Goal: Task Accomplishment & Management: Manage account settings

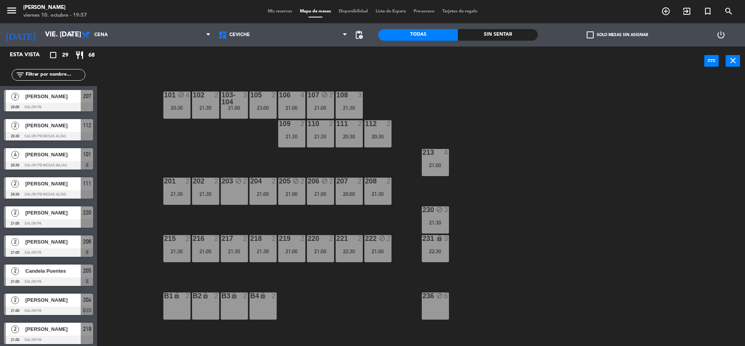
scroll to position [527, 0]
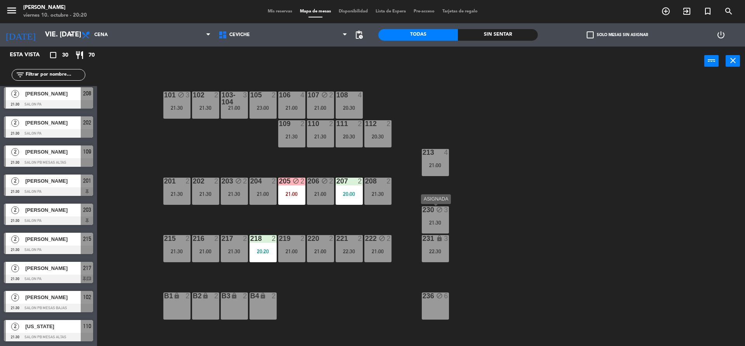
click at [431, 226] on div "230 block 3 21:30" at bounding box center [435, 220] width 27 height 27
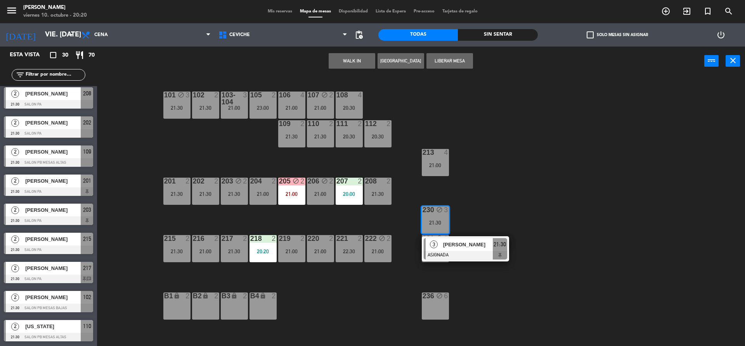
click at [468, 203] on div "101 block 3 21:30 102 2 21:30 103-104 3 21:00 105 2 23:00 106 4 21:00 107 block…" at bounding box center [424, 213] width 641 height 271
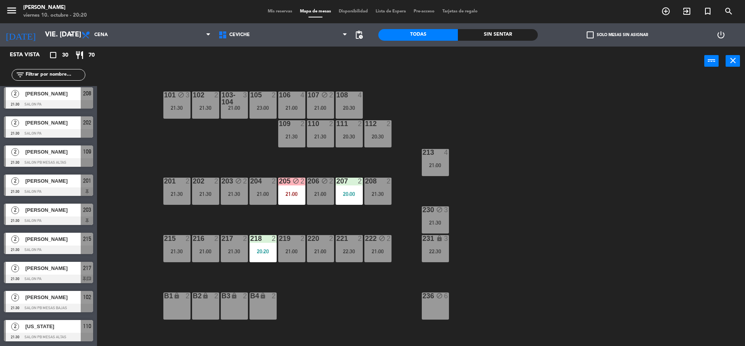
click at [446, 248] on div "231 lock 3 22:30" at bounding box center [435, 248] width 27 height 27
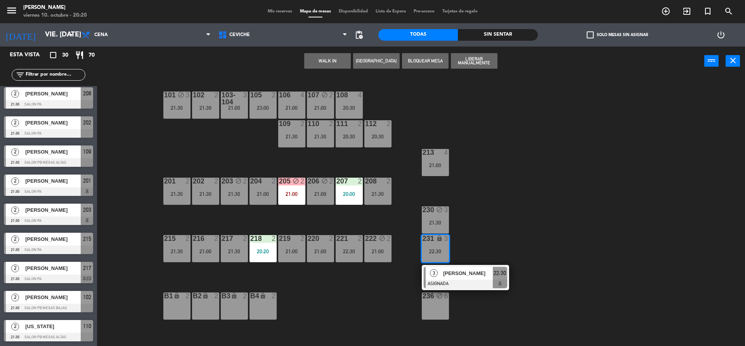
click at [485, 221] on div "101 block 3 21:30 102 2 21:30 103-104 3 21:00 105 2 23:00 106 4 21:00 107 block…" at bounding box center [424, 213] width 641 height 271
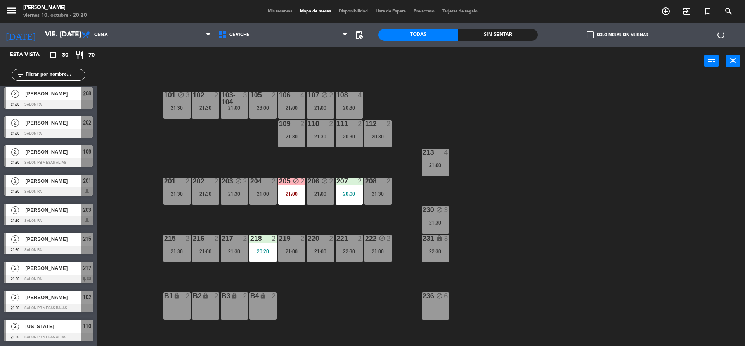
click at [445, 222] on div "21:30" at bounding box center [435, 222] width 27 height 5
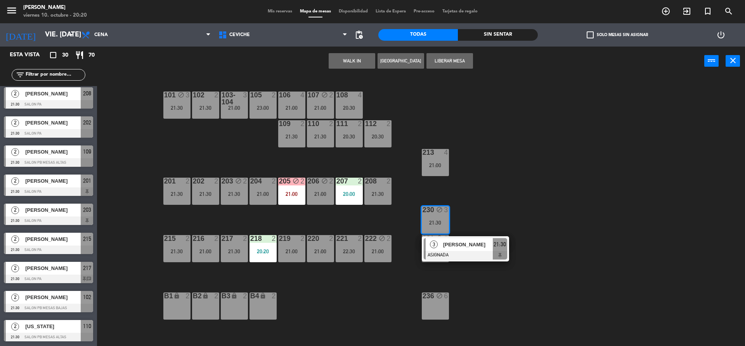
click at [481, 206] on div "101 block 3 21:30 102 2 21:30 103-104 3 21:00 105 2 23:00 106 4 21:00 107 block…" at bounding box center [424, 213] width 641 height 271
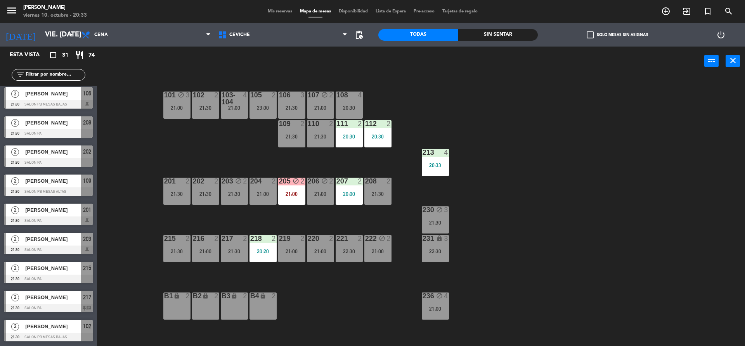
click at [70, 76] on input "text" at bounding box center [55, 75] width 60 height 9
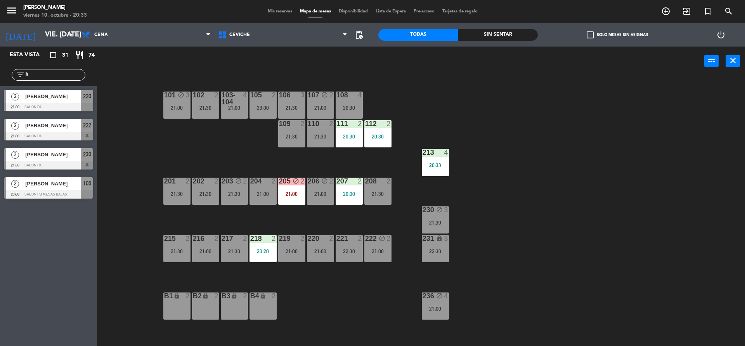
scroll to position [0, 0]
type input "hen"
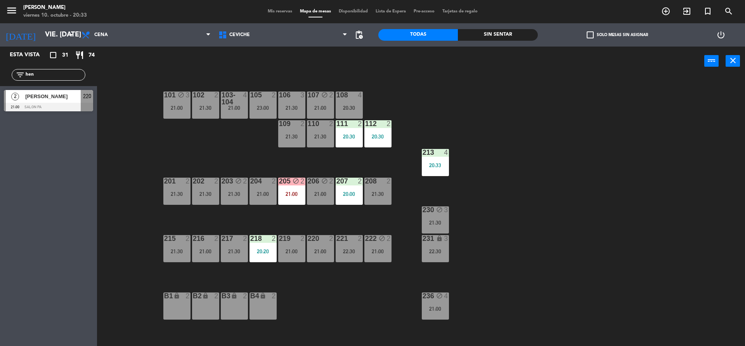
click at [70, 76] on input "hen" at bounding box center [55, 75] width 60 height 9
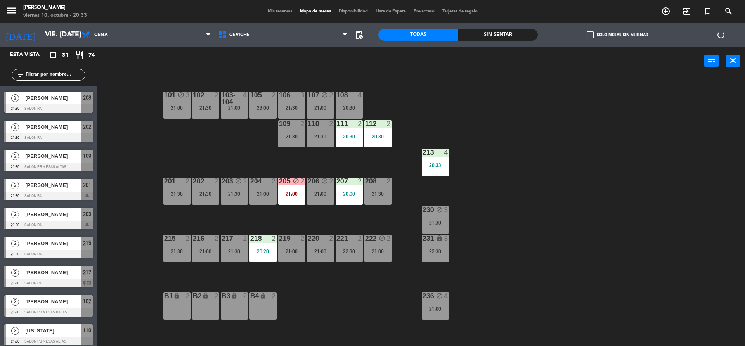
scroll to position [643, 0]
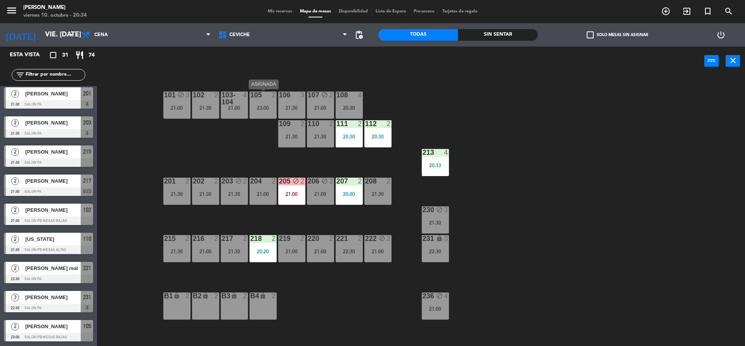
click at [263, 113] on div "105 2 23:00" at bounding box center [263, 105] width 27 height 27
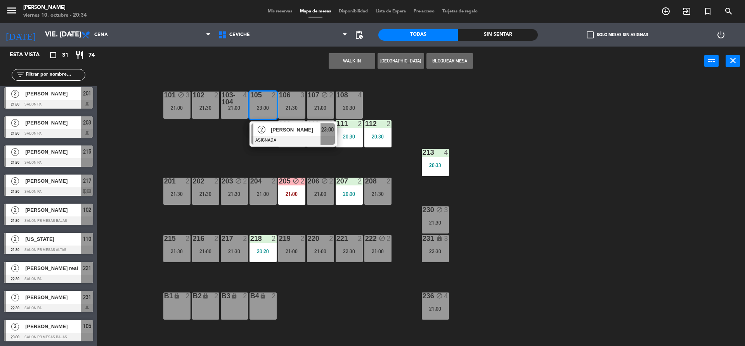
click at [187, 153] on div "101 block 3 21:00 102 2 21:30 103-104 4 21:00 105 2 23:00 2 [PERSON_NAME] ASIGN…" at bounding box center [424, 213] width 641 height 271
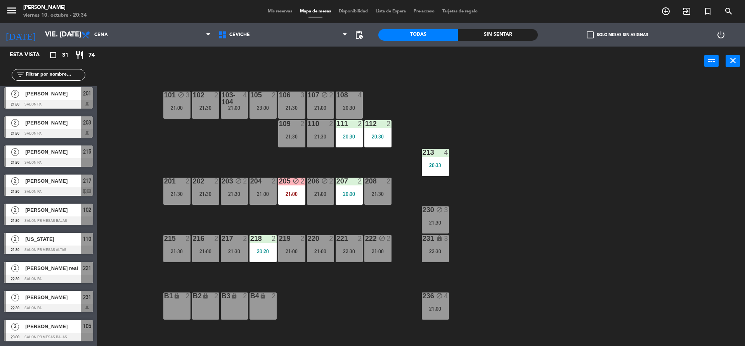
click at [357, 108] on div "20:30" at bounding box center [349, 107] width 27 height 5
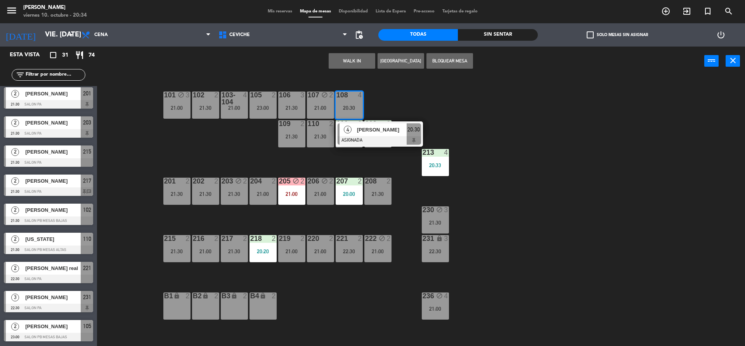
click at [392, 108] on div "101 block 3 21:00 102 2 21:30 103-104 4 21:00 105 2 23:00 106 3 21:30 107 block…" at bounding box center [424, 213] width 641 height 271
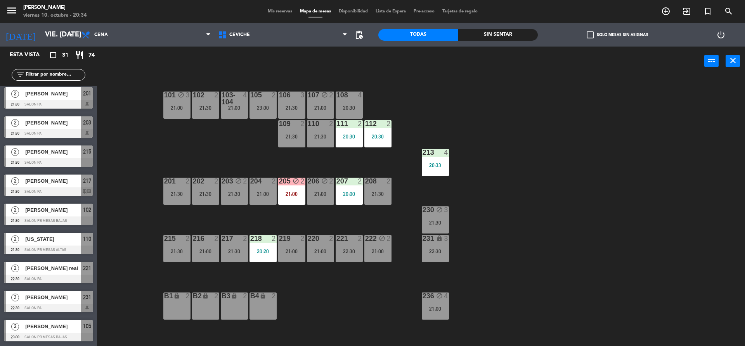
click at [392, 108] on div "101 block 3 21:00 102 2 21:30 103-104 4 21:00 105 2 23:00 106 3 21:30 107 block…" at bounding box center [424, 213] width 641 height 271
click at [435, 215] on div "230 block 3 21:30" at bounding box center [435, 220] width 27 height 27
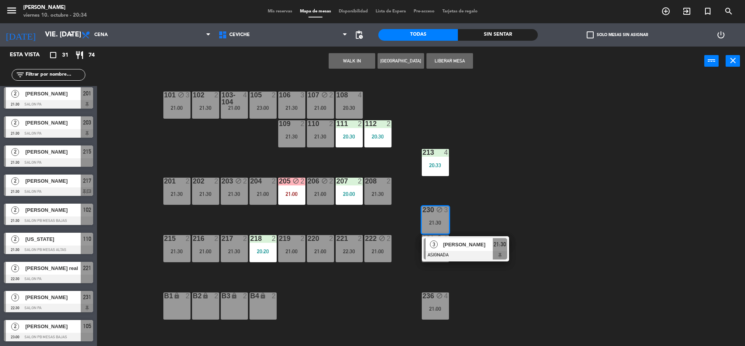
click at [482, 203] on div "101 block 3 21:00 102 2 21:30 103-104 4 21:00 105 2 23:00 106 3 21:30 107 block…" at bounding box center [424, 213] width 641 height 271
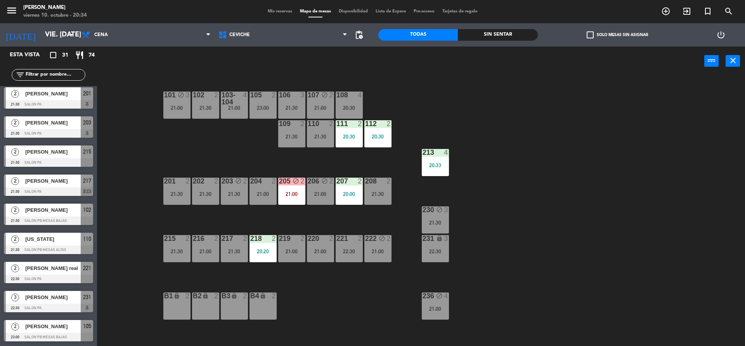
click at [253, 158] on div "101 block 3 21:00 102 2 21:30 103-104 4 21:00 105 2 23:00 106 3 21:30 107 block…" at bounding box center [424, 213] width 641 height 271
drag, startPoint x: 26, startPoint y: 335, endPoint x: 31, endPoint y: 333, distance: 6.1
click at [31, 333] on div "2 [PERSON_NAME] 23:00 SALON PB MESAS BAJAS 105 2 [PERSON_NAME] 23:00 SALON PB M…" at bounding box center [48, 331] width 97 height 31
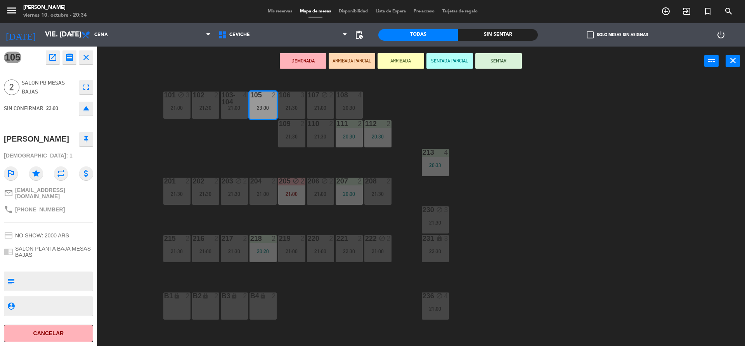
click at [121, 304] on div "101 block 3 21:00 102 2 21:30 103-104 4 21:00 105 2 23:00 106 3 21:30 107 block…" at bounding box center [424, 213] width 641 height 271
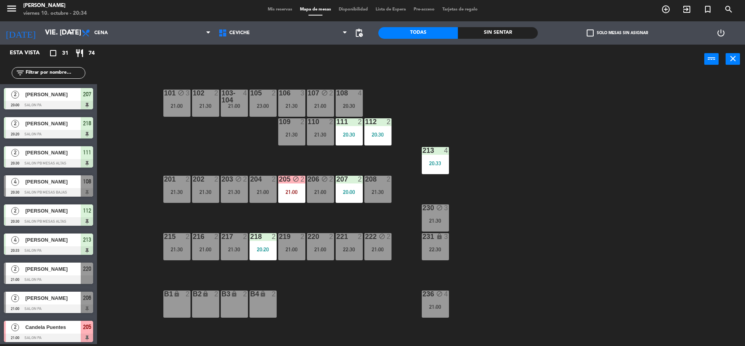
scroll to position [290, 0]
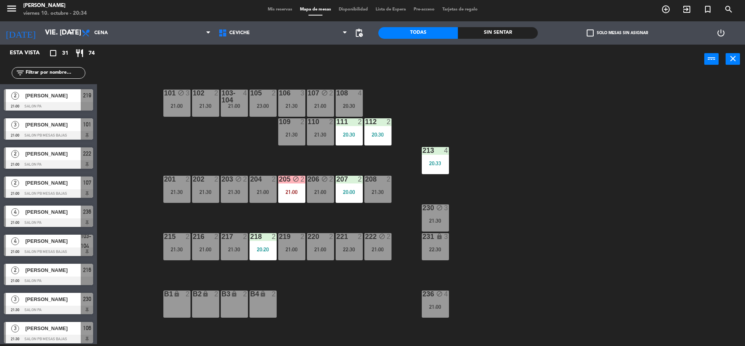
click at [423, 153] on div "213" at bounding box center [423, 150] width 0 height 7
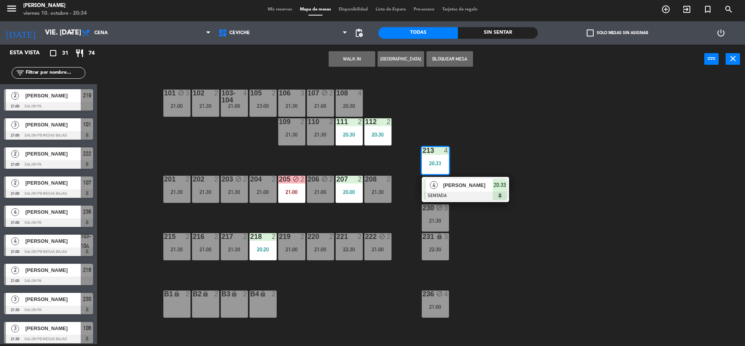
click at [450, 111] on div "101 block 3 21:00 102 2 21:30 103-104 4 21:00 105 2 23:00 106 3 21:30 107 block…" at bounding box center [424, 211] width 641 height 271
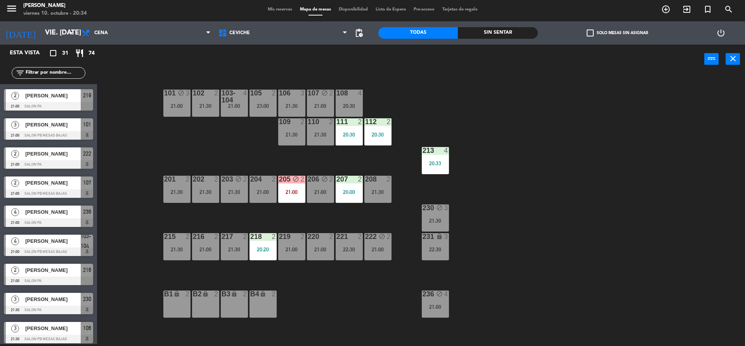
click at [232, 103] on div "21:00" at bounding box center [234, 105] width 27 height 5
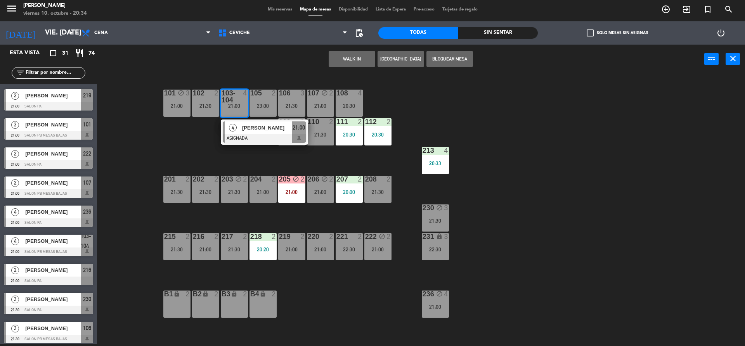
click at [195, 138] on div "101 block 3 21:00 102 2 21:30 103-104 4 21:00 4 [PERSON_NAME] ASIGNADA 21:00 10…" at bounding box center [424, 211] width 641 height 271
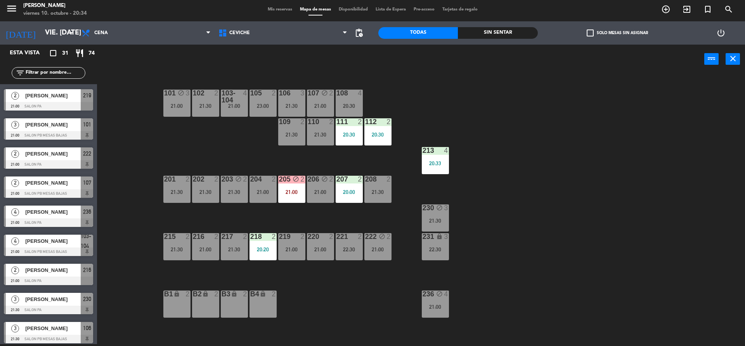
click at [251, 107] on div "23:00" at bounding box center [263, 105] width 27 height 5
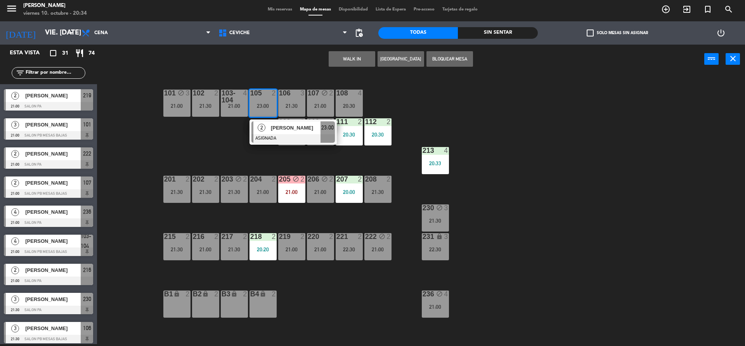
click at [232, 141] on div "101 block 3 21:00 102 2 21:30 103-104 4 21:00 105 2 23:00 2 [PERSON_NAME] ASIGN…" at bounding box center [424, 211] width 641 height 271
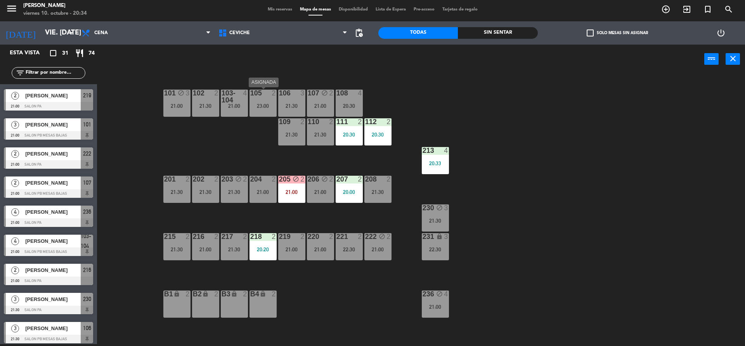
click at [259, 110] on div "105 2 23:00" at bounding box center [263, 103] width 27 height 27
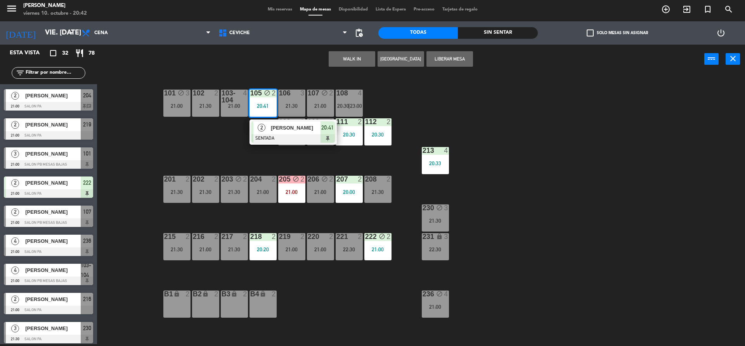
click at [447, 92] on div "101 block 3 21:00 102 2 21:30 103-104 4 21:00 105 block 2 20:41 2 Carolina bran…" at bounding box center [424, 211] width 641 height 271
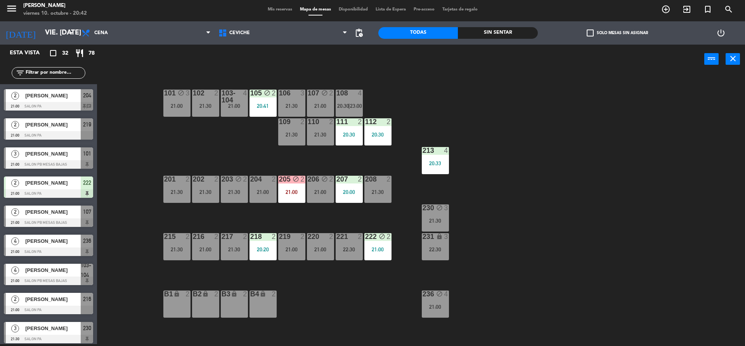
click at [447, 92] on div "101 block 3 21:00 102 2 21:30 103-104 4 21:00 105 block 2 20:41 106 3 21:30 107…" at bounding box center [424, 211] width 641 height 271
click at [274, 106] on div "20:41" at bounding box center [263, 105] width 27 height 5
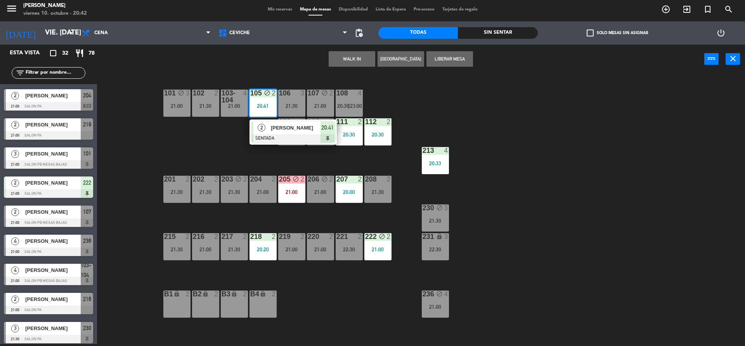
click at [233, 130] on div "101 block 3 21:00 102 2 21:30 103-104 4 21:00 105 block 2 20:41 2 Carolina bran…" at bounding box center [424, 211] width 641 height 271
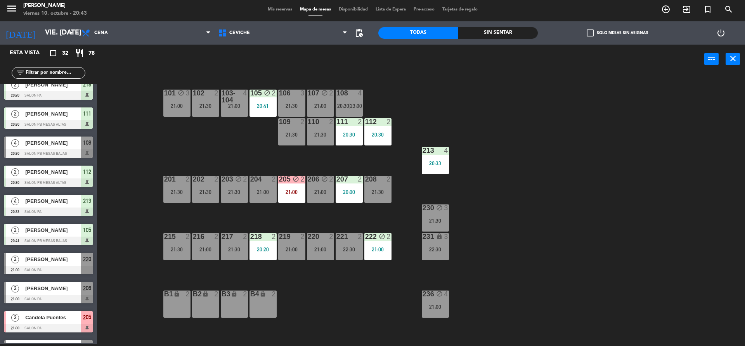
scroll to position [0, 0]
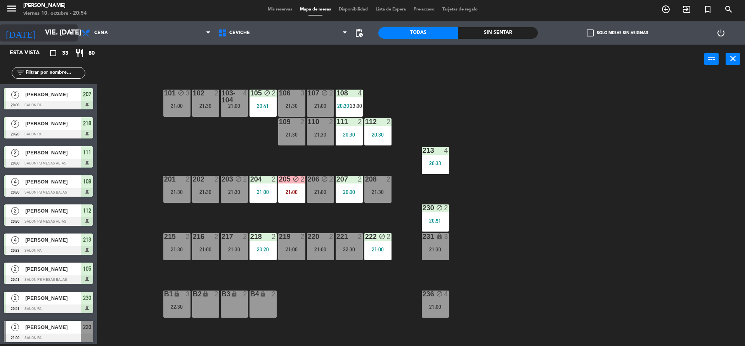
click at [61, 30] on input "vie. [DATE]" at bounding box center [86, 33] width 90 height 16
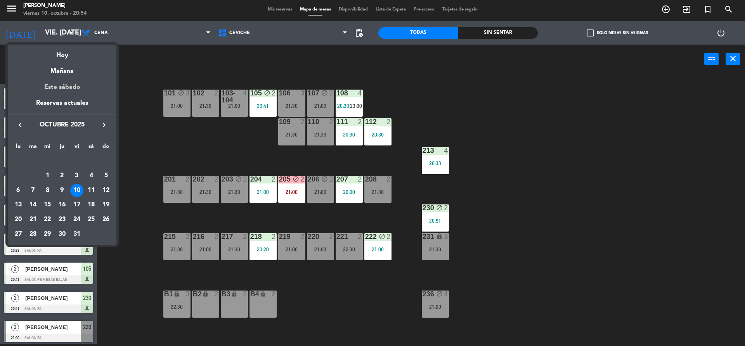
click at [71, 87] on div "Este sábado" at bounding box center [62, 87] width 109 height 22
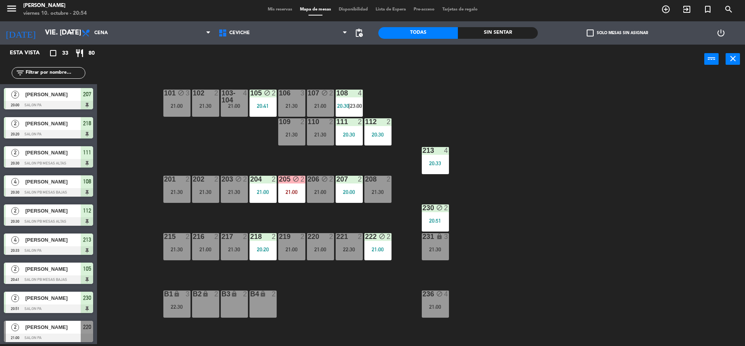
type input "sáb. [DATE]"
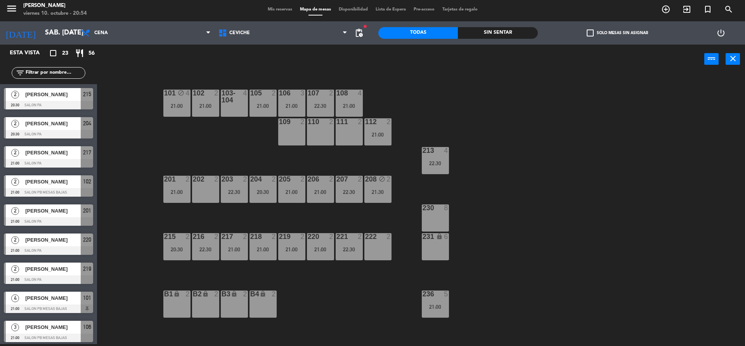
click at [375, 257] on div "222 2" at bounding box center [378, 246] width 27 height 27
click at [439, 56] on button "Bloquear Mesa" at bounding box center [425, 59] width 47 height 16
click at [386, 245] on div "222 block 2" at bounding box center [378, 246] width 27 height 27
click at [384, 53] on button "[GEOGRAPHIC_DATA]" at bounding box center [376, 59] width 47 height 16
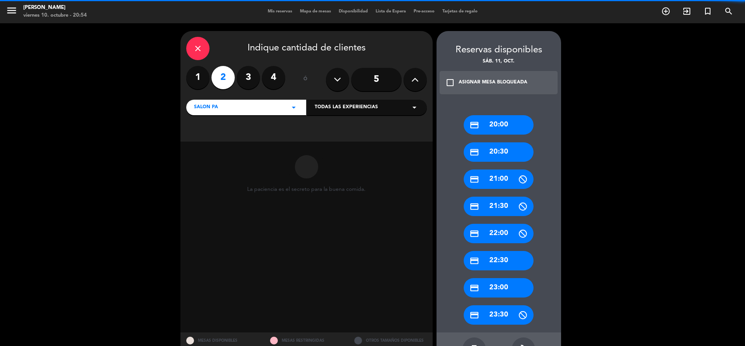
click at [525, 315] on div "credit_card 23:30" at bounding box center [499, 315] width 70 height 19
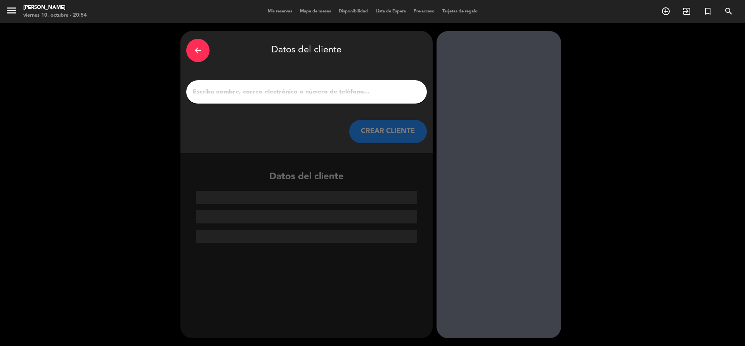
click at [207, 61] on div "arrow_back Datos del cliente" at bounding box center [306, 50] width 241 height 27
click at [204, 54] on div "arrow_back" at bounding box center [197, 50] width 23 height 23
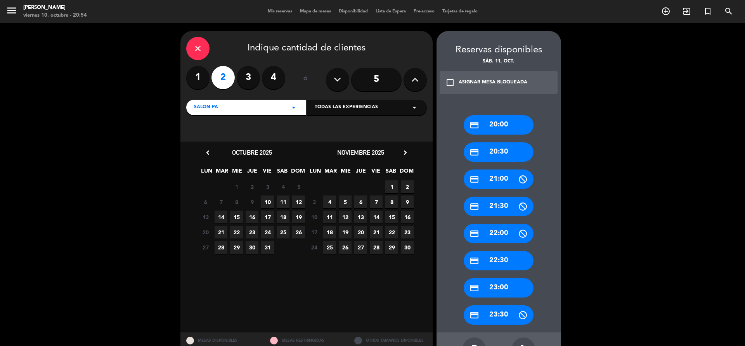
click at [491, 201] on div "credit_card 21:30" at bounding box center [499, 206] width 70 height 19
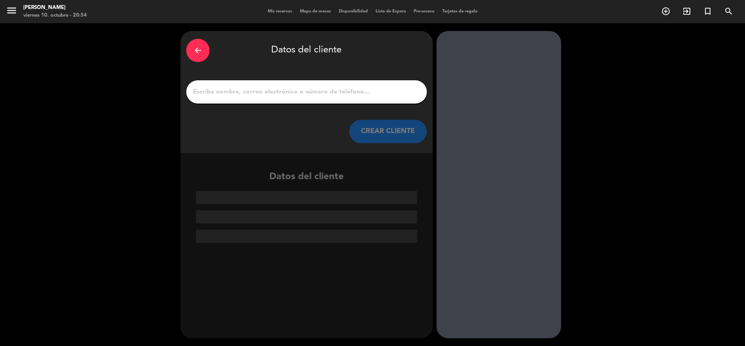
click at [314, 92] on input "1" at bounding box center [306, 92] width 229 height 11
paste input "[PHONE_NUMBER]"
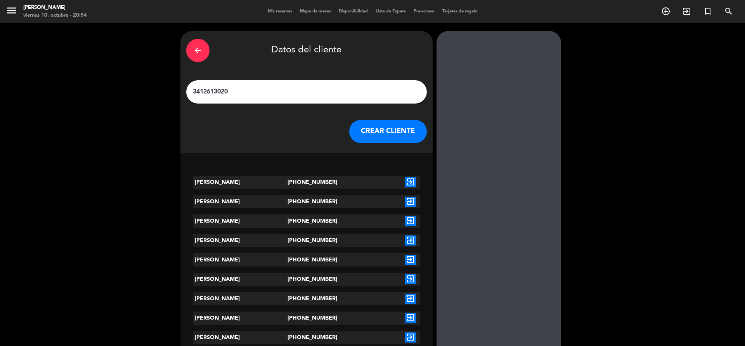
type input "3412613020"
click at [406, 180] on icon "exit_to_app" at bounding box center [410, 182] width 11 height 10
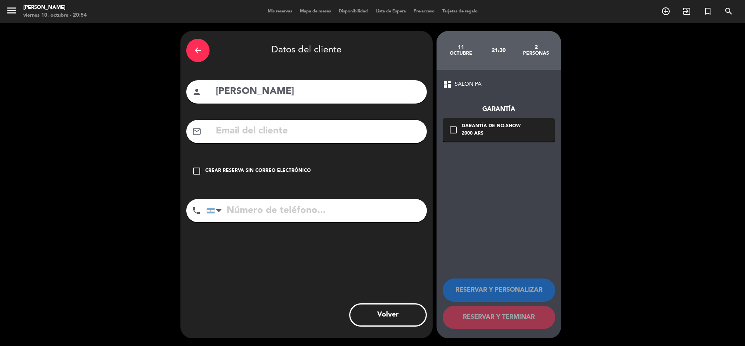
type input "[PHONE_NUMBER]"
click at [298, 167] on div "Crear reserva sin correo electrónico" at bounding box center [258, 171] width 106 height 8
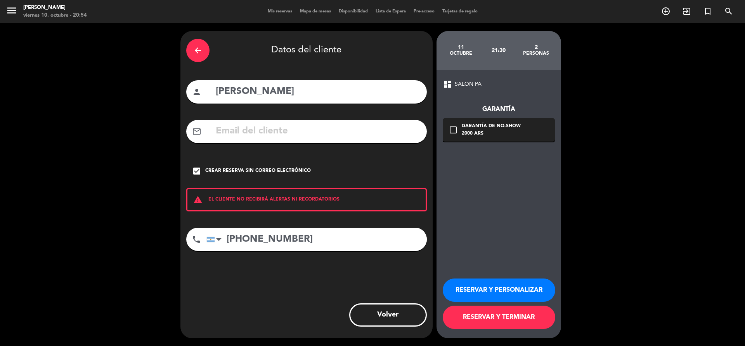
click at [476, 325] on button "RESERVAR Y TERMINAR" at bounding box center [499, 317] width 113 height 23
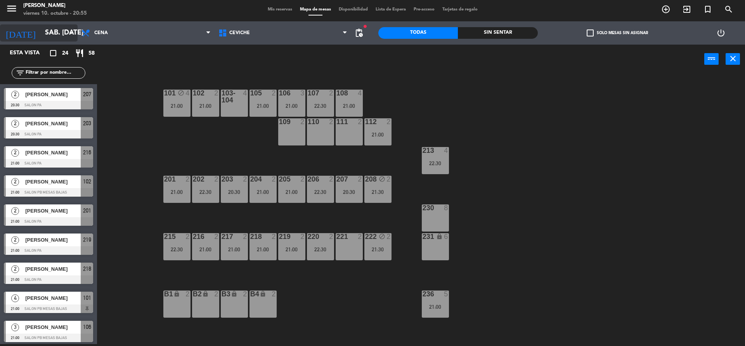
click at [59, 36] on input "sáb. [DATE]" at bounding box center [86, 33] width 90 height 16
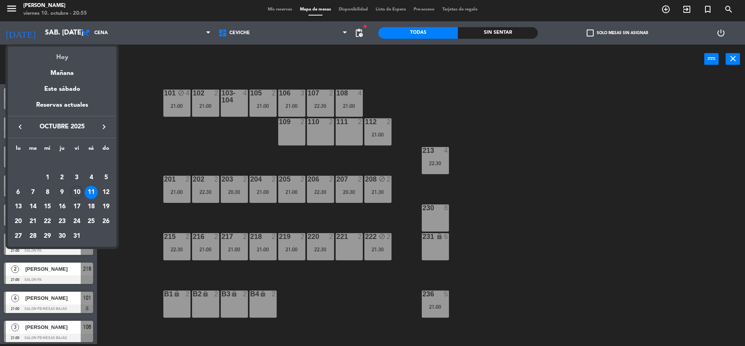
click at [77, 51] on div "Hoy" at bounding box center [62, 55] width 109 height 16
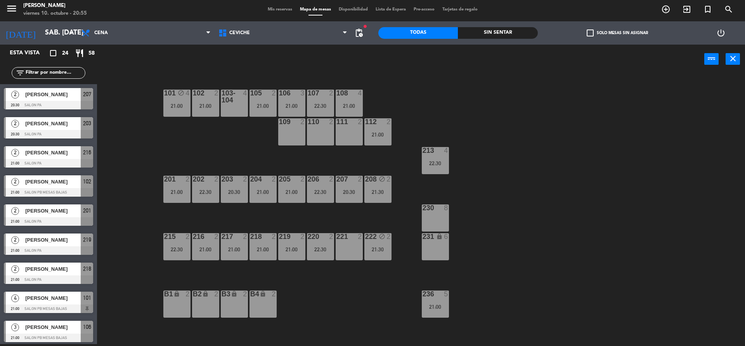
type input "vie. [DATE]"
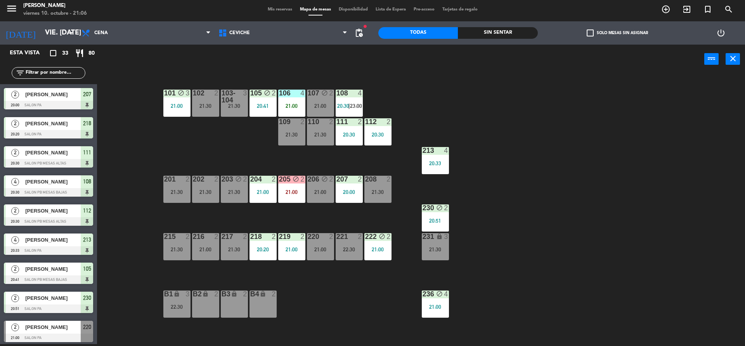
click at [67, 77] on input "text" at bounding box center [55, 73] width 60 height 9
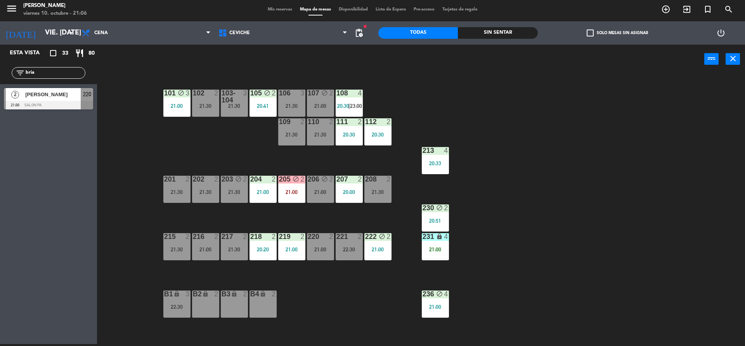
type input "bria"
click at [58, 94] on span "[PERSON_NAME]" at bounding box center [53, 94] width 56 height 8
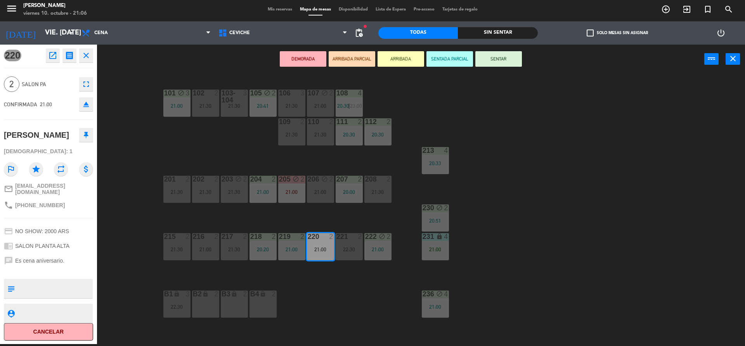
click at [296, 59] on button "DEMORADA" at bounding box center [303, 59] width 47 height 16
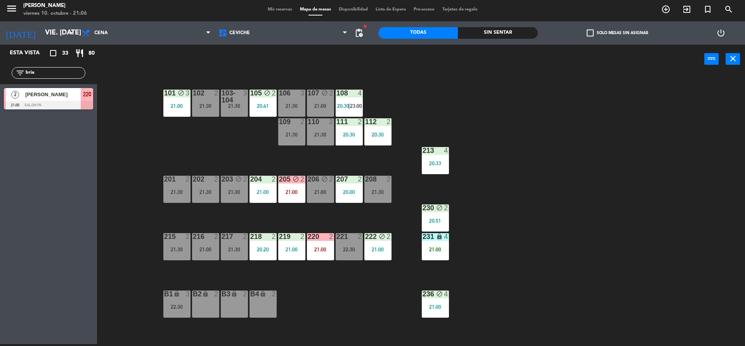
click at [56, 74] on input "bria" at bounding box center [55, 73] width 60 height 9
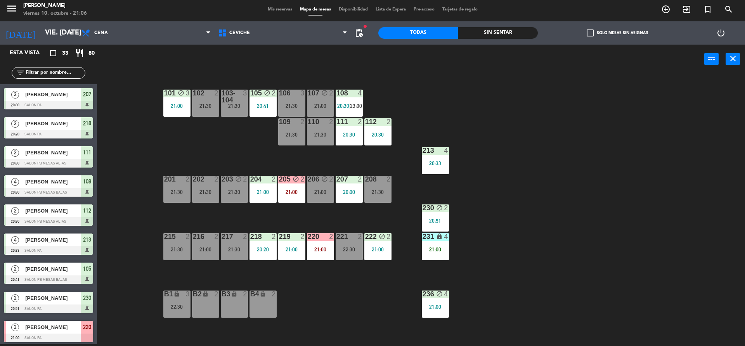
click at [479, 35] on div "Sin sentar" at bounding box center [498, 33] width 80 height 12
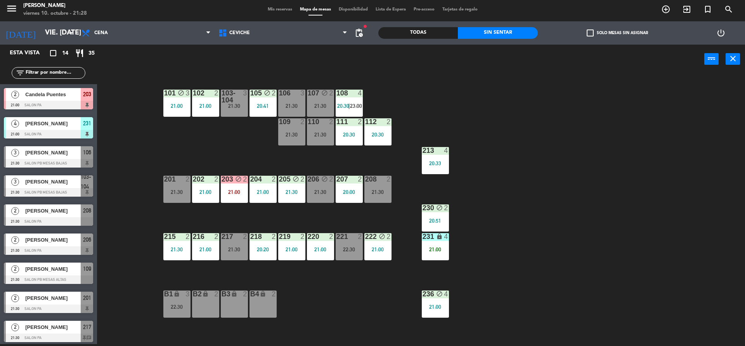
click at [408, 31] on div "Todas" at bounding box center [418, 33] width 80 height 12
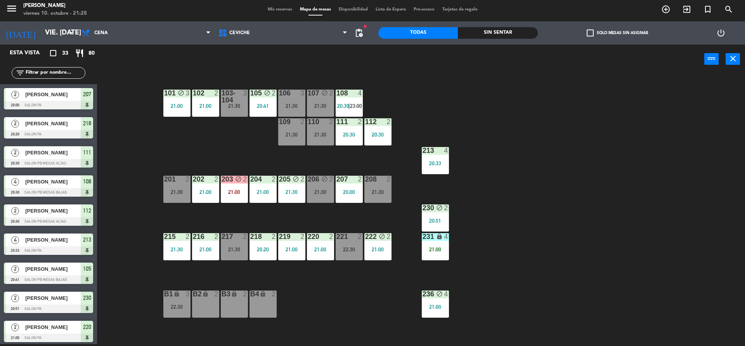
click at [495, 35] on div "Sin sentar" at bounding box center [498, 33] width 80 height 12
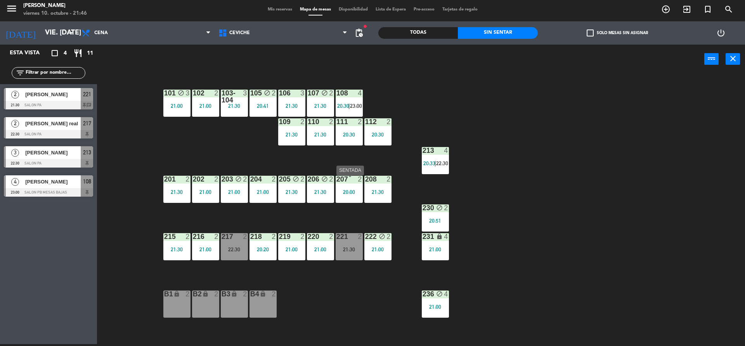
drag, startPoint x: 349, startPoint y: 194, endPoint x: 347, endPoint y: 204, distance: 9.8
click at [349, 194] on div "20:00" at bounding box center [349, 191] width 27 height 5
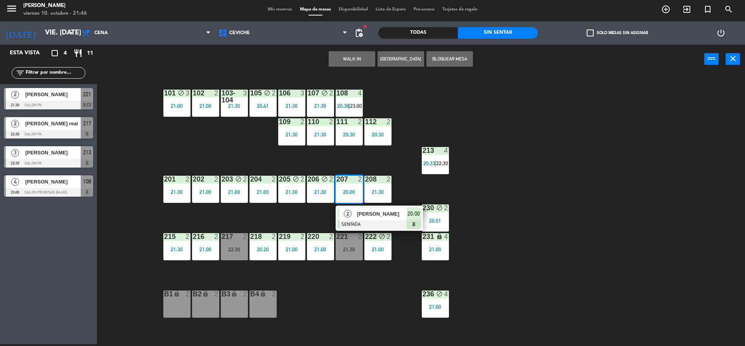
click at [349, 221] on div "2 [PERSON_NAME] SENTADA 20:00" at bounding box center [379, 218] width 99 height 25
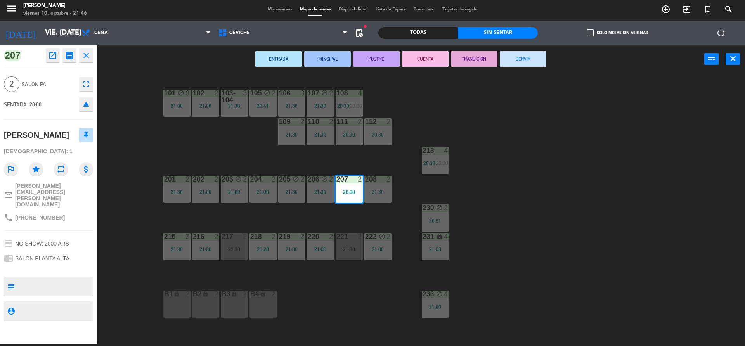
click at [439, 64] on button "CUENTA" at bounding box center [425, 59] width 47 height 16
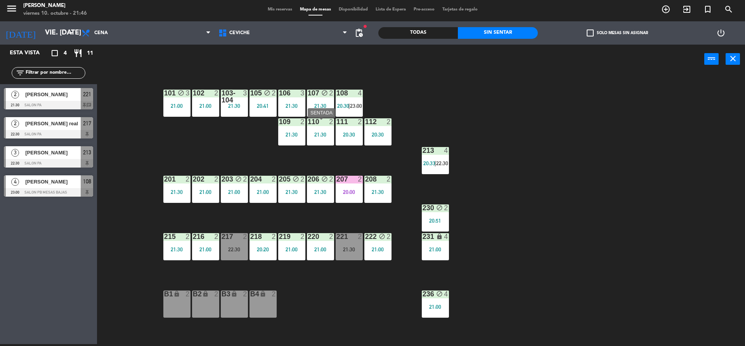
click at [356, 140] on div "111 2 20:30" at bounding box center [349, 131] width 27 height 27
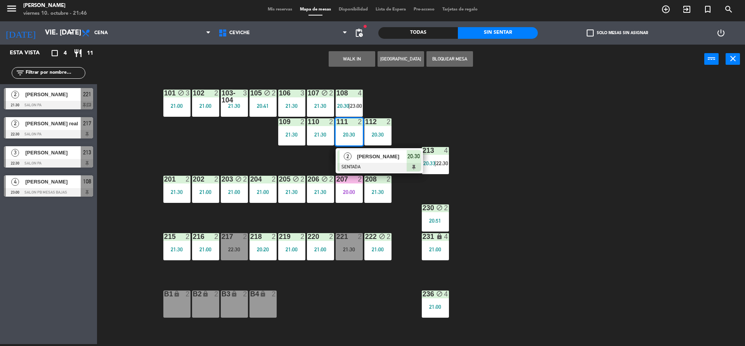
click at [356, 157] on div "[PERSON_NAME]" at bounding box center [381, 156] width 50 height 13
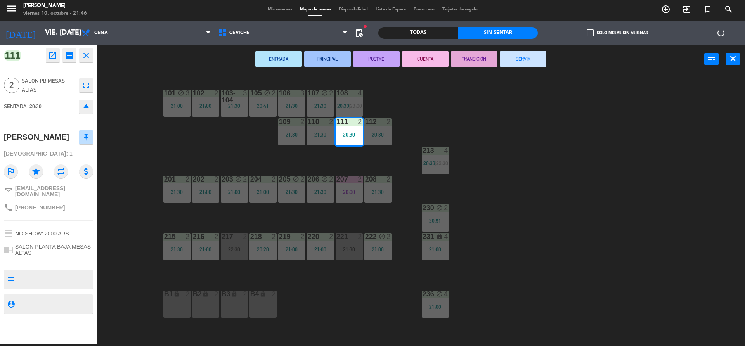
click at [420, 63] on button "CUENTA" at bounding box center [425, 59] width 47 height 16
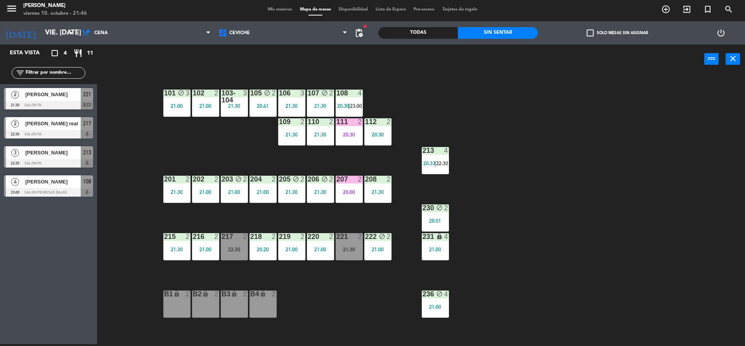
click at [421, 92] on div "101 block 3 21:00 102 2 21:00 103-104 3 21:30 105 block 2 20:41 106 3 21:30 107…" at bounding box center [424, 211] width 641 height 271
click at [267, 318] on div "b4 lock 2" at bounding box center [263, 304] width 27 height 27
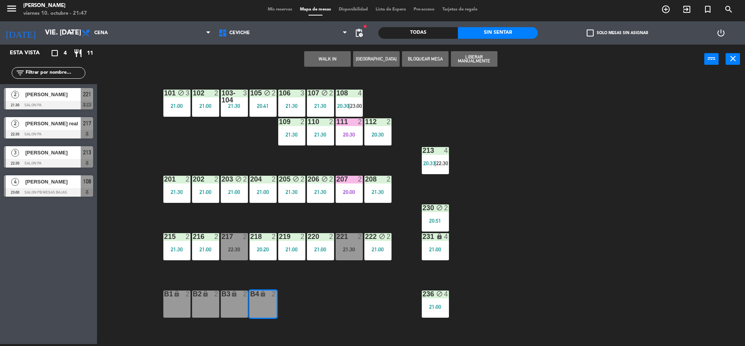
click at [398, 61] on button "[GEOGRAPHIC_DATA]" at bounding box center [376, 59] width 47 height 16
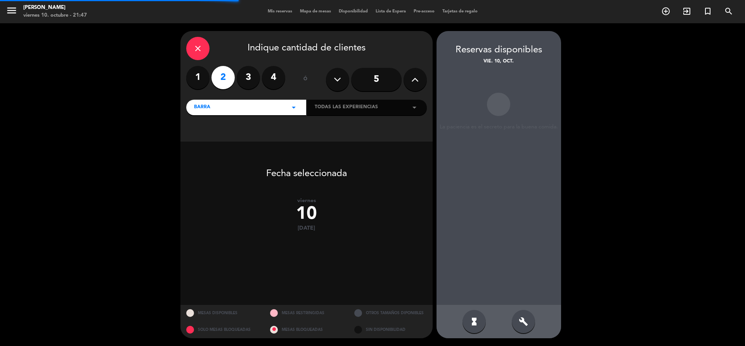
click at [526, 319] on icon "build" at bounding box center [523, 321] width 9 height 9
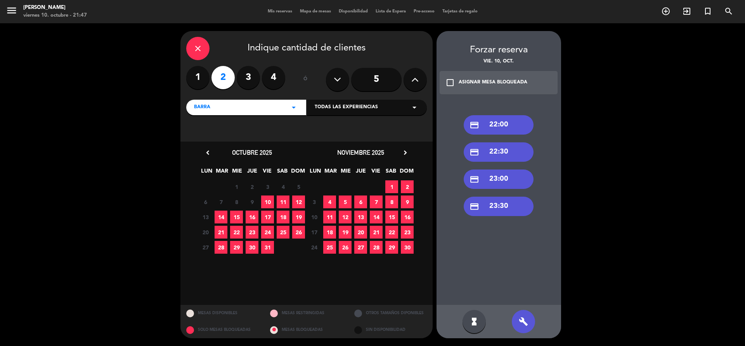
click at [507, 128] on div "credit_card 22:00" at bounding box center [499, 124] width 70 height 19
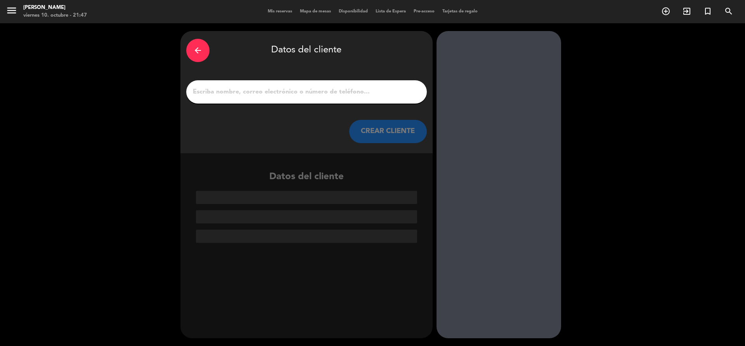
click at [337, 88] on input "1" at bounding box center [306, 92] width 229 height 11
paste input "[PHONE_NUMBER]"
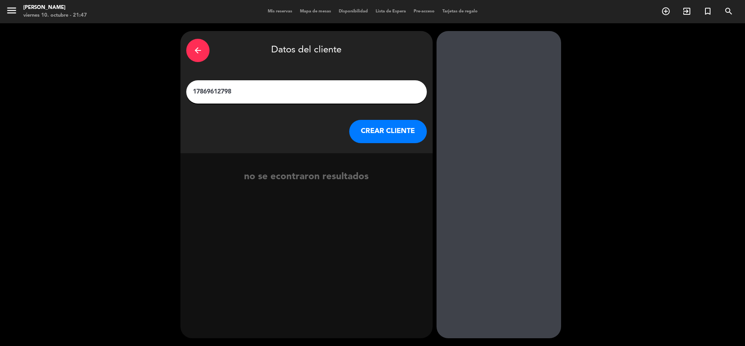
type input "17869612798"
click at [408, 137] on button "CREAR CLIENTE" at bounding box center [388, 131] width 78 height 23
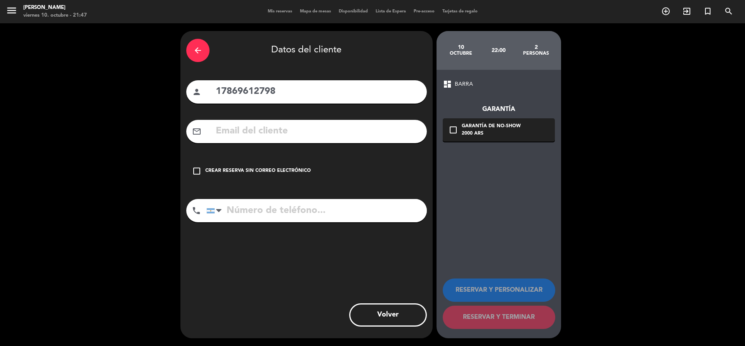
drag, startPoint x: 304, startPoint y: 96, endPoint x: 71, endPoint y: 72, distance: 234.2
click at [89, 67] on div "arrow_back Datos del cliente person 17869612798 mail_outline check_box_outline_…" at bounding box center [372, 184] width 745 height 323
click at [238, 203] on input "tel" at bounding box center [317, 210] width 220 height 23
paste input "17869612798"
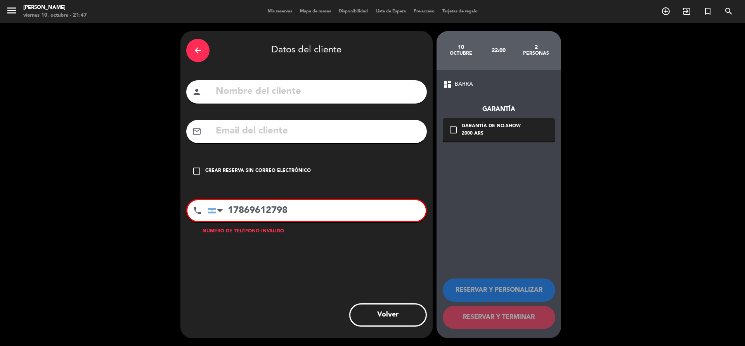
type input "17869612798"
click at [269, 93] on input "text" at bounding box center [318, 92] width 206 height 16
type input "Max"
click at [285, 172] on div "Crear reserva sin correo electrónico" at bounding box center [258, 171] width 106 height 8
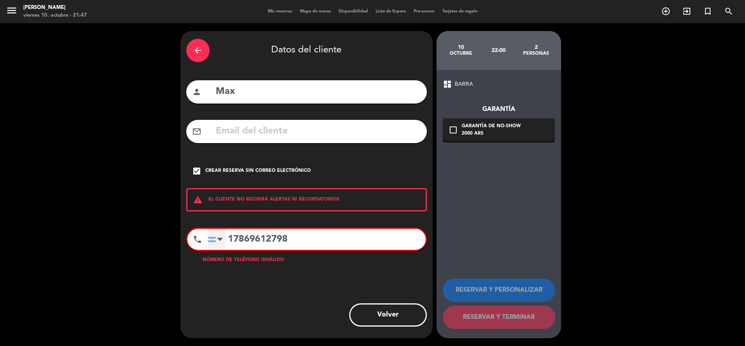
click at [208, 234] on div at bounding box center [217, 239] width 18 height 20
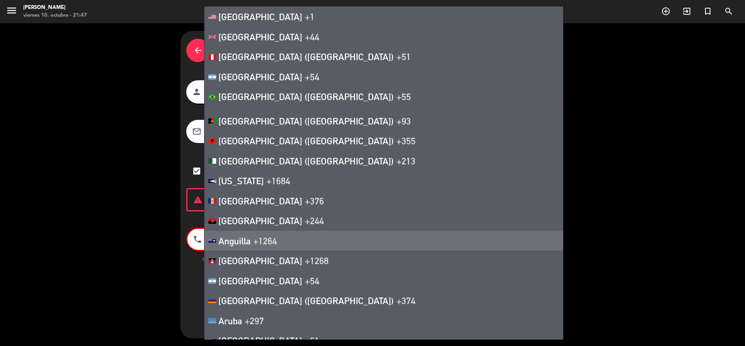
click at [215, 240] on div at bounding box center [212, 241] width 8 height 4
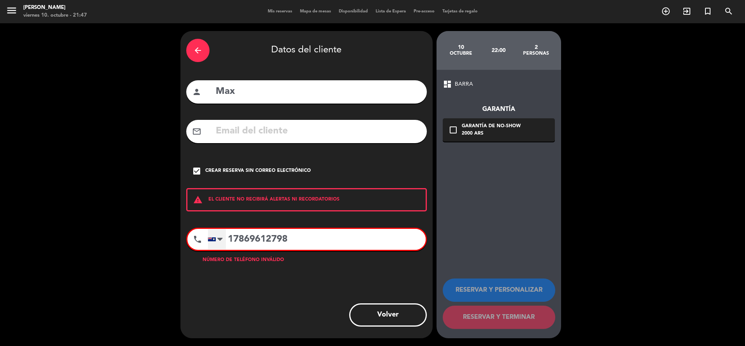
click at [215, 240] on div at bounding box center [212, 240] width 8 height 4
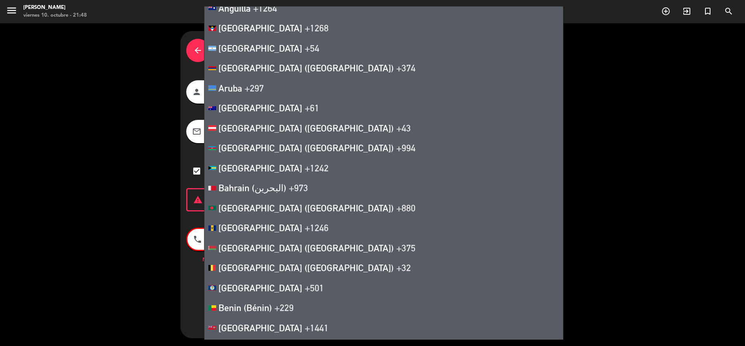
scroll to position [4446, 0]
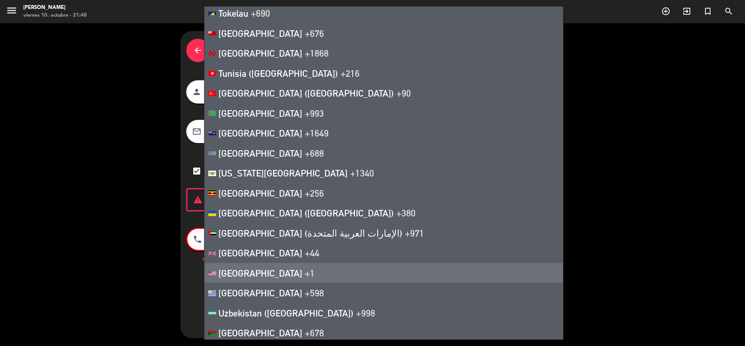
click at [305, 273] on span "+1" at bounding box center [310, 273] width 10 height 11
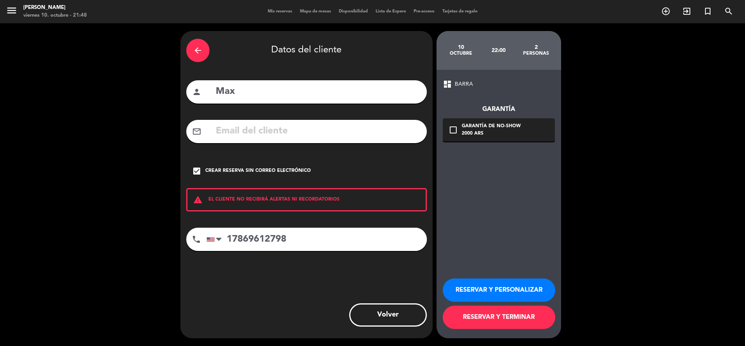
click at [521, 315] on button "RESERVAR Y TERMINAR" at bounding box center [499, 317] width 113 height 23
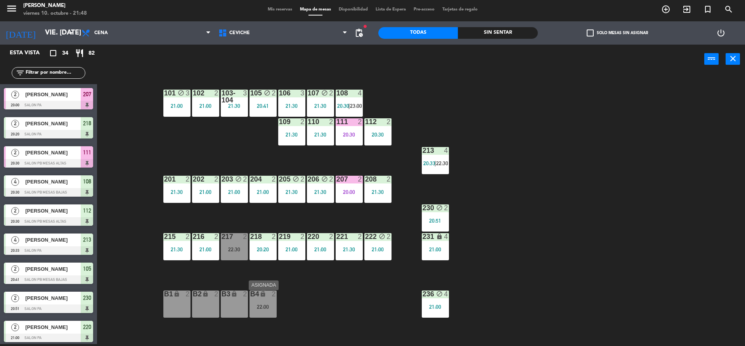
click at [262, 306] on div "22:00" at bounding box center [263, 306] width 27 height 5
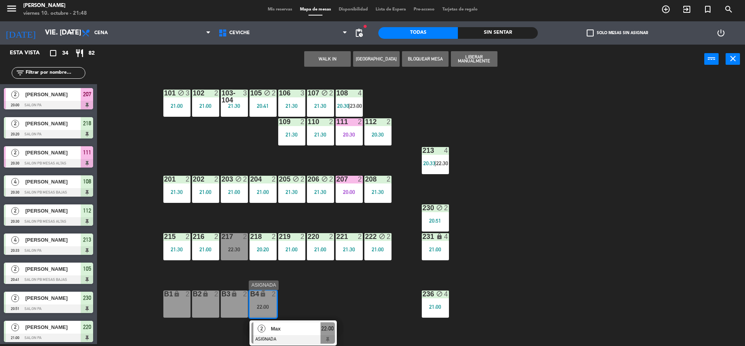
click at [298, 335] on div "Max" at bounding box center [295, 329] width 50 height 13
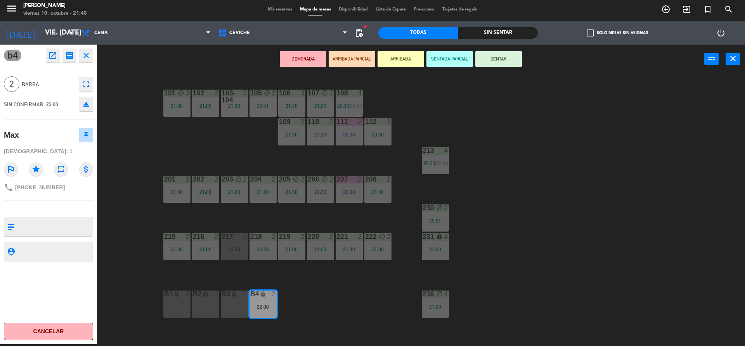
click at [318, 64] on button "DEMORADA" at bounding box center [303, 59] width 47 height 16
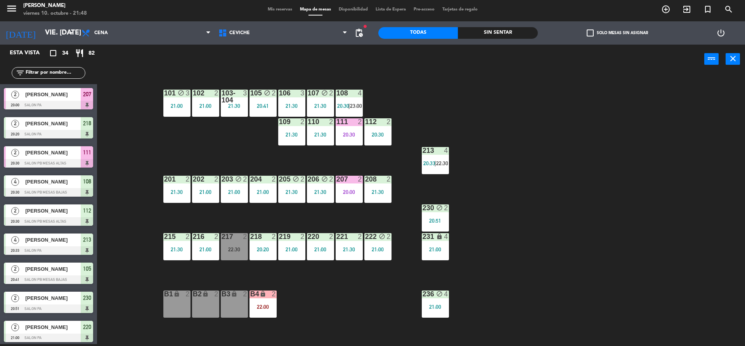
scroll to position [233, 0]
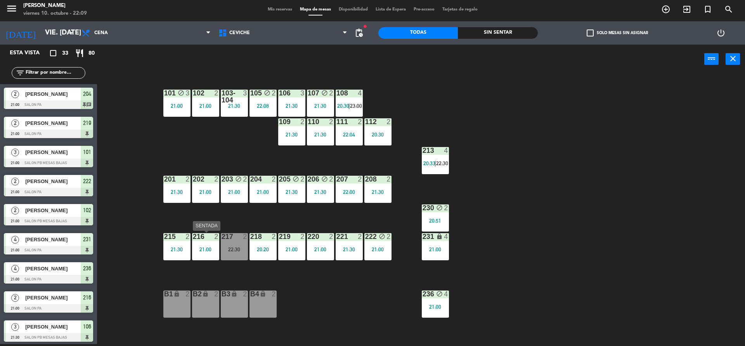
click at [198, 251] on div "21:00" at bounding box center [205, 249] width 27 height 5
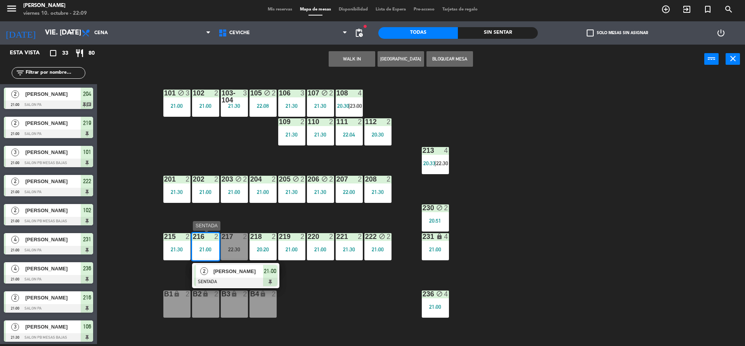
click at [229, 274] on span "[PERSON_NAME]" at bounding box center [239, 271] width 50 height 8
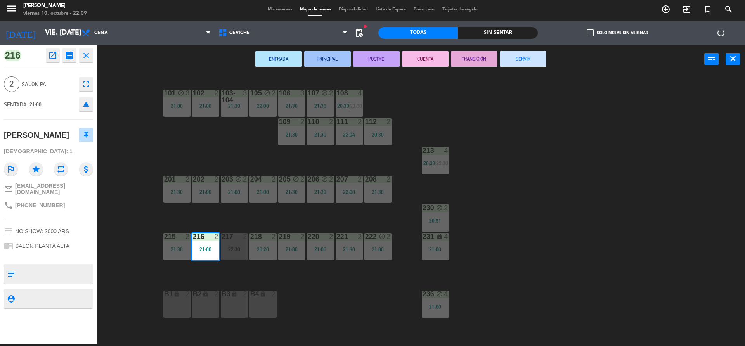
click at [433, 61] on button "CUENTA" at bounding box center [425, 59] width 47 height 16
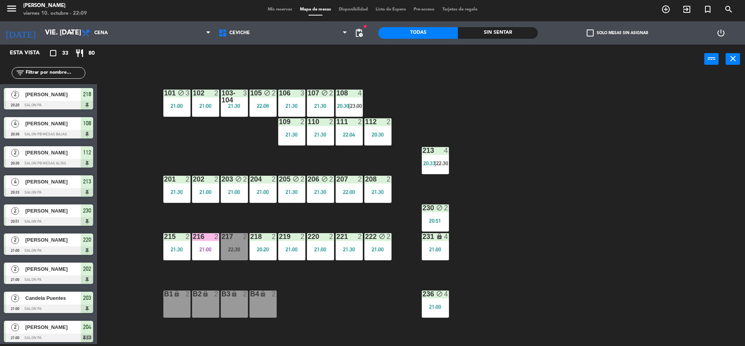
scroll to position [2, 0]
click at [381, 246] on div "222 block 2 21:00" at bounding box center [378, 246] width 27 height 27
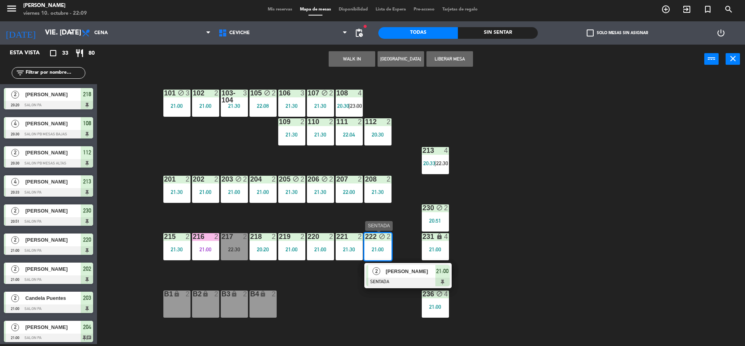
click at [405, 272] on span "[PERSON_NAME]" at bounding box center [411, 271] width 50 height 8
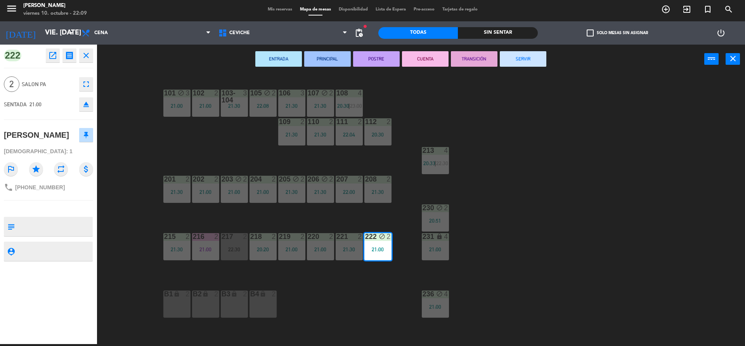
click at [424, 64] on button "CUENTA" at bounding box center [425, 59] width 47 height 16
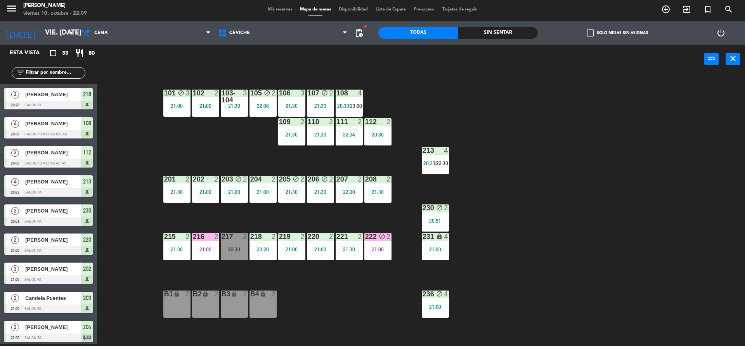
click at [259, 102] on div "105 block 2 22:08" at bounding box center [263, 103] width 27 height 27
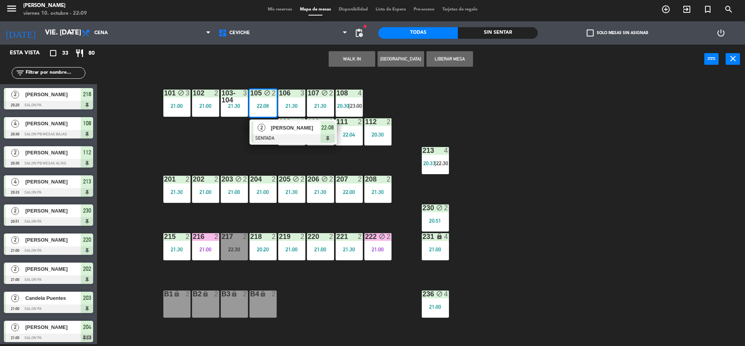
click at [262, 139] on div at bounding box center [293, 138] width 83 height 9
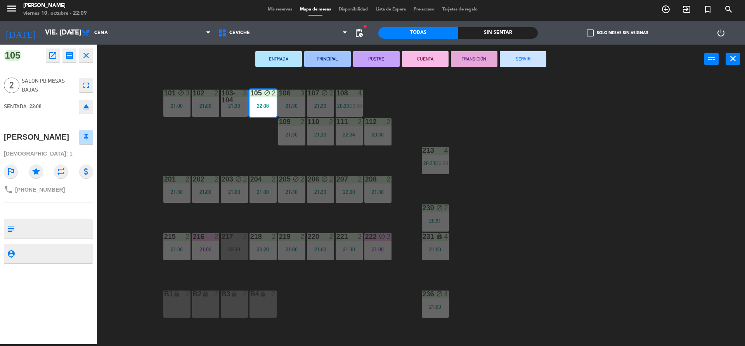
click at [429, 62] on button "CUENTA" at bounding box center [425, 59] width 47 height 16
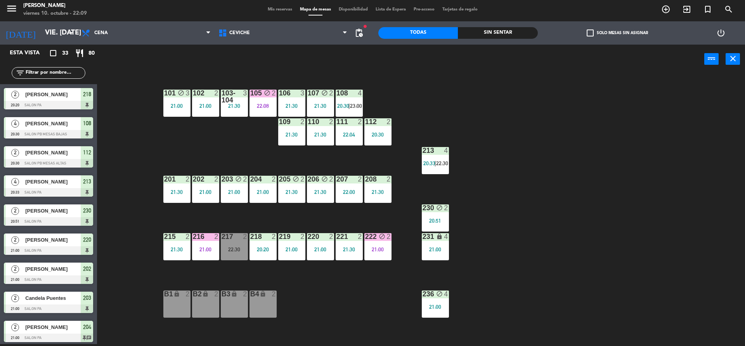
scroll to position [223, 0]
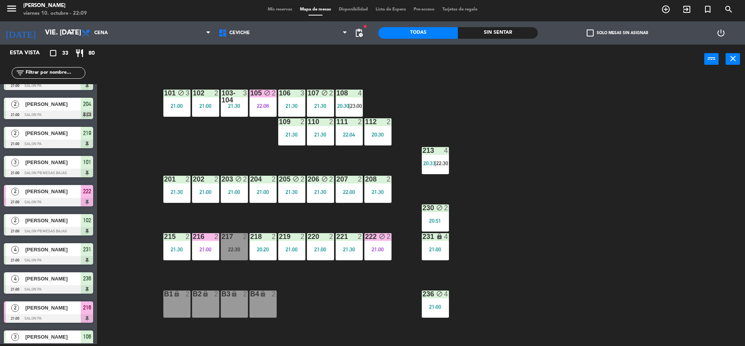
click at [270, 106] on div "22:08" at bounding box center [263, 105] width 27 height 5
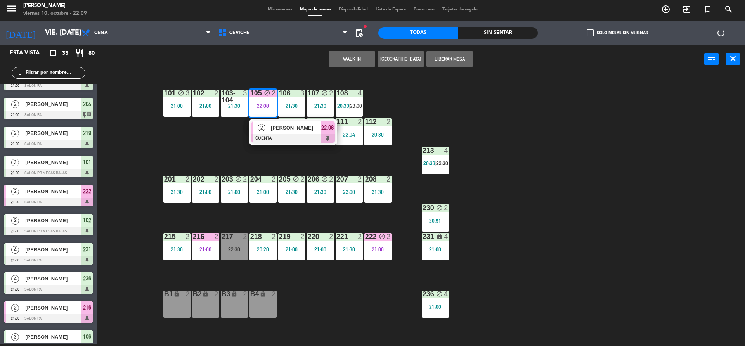
click at [420, 80] on div "101 block 3 21:00 102 2 21:00 103-104 3 21:30 105 block 2 22:08 2 [PERSON_NAME]…" at bounding box center [424, 211] width 641 height 271
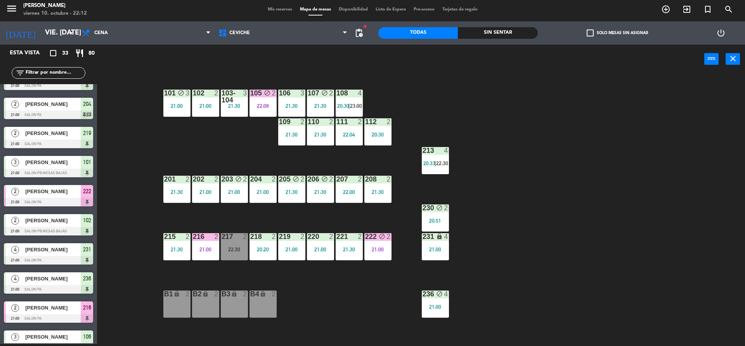
click at [431, 98] on div "101 block 3 21:00 102 2 21:00 103-104 3 21:30 105 block 2 22:08 106 3 21:30 107…" at bounding box center [424, 211] width 641 height 271
click at [296, 252] on div "21:00" at bounding box center [291, 249] width 27 height 5
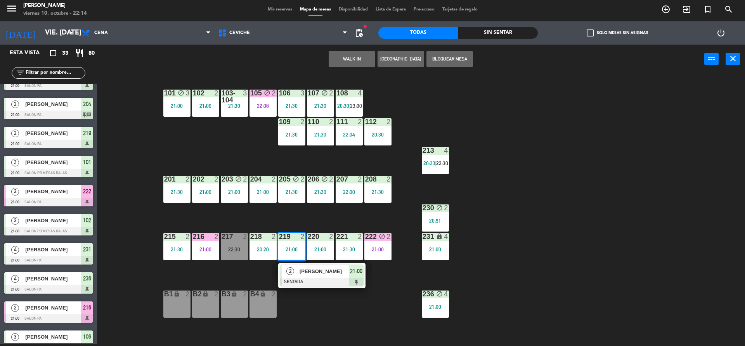
click at [302, 274] on span "[PERSON_NAME]" at bounding box center [325, 271] width 50 height 8
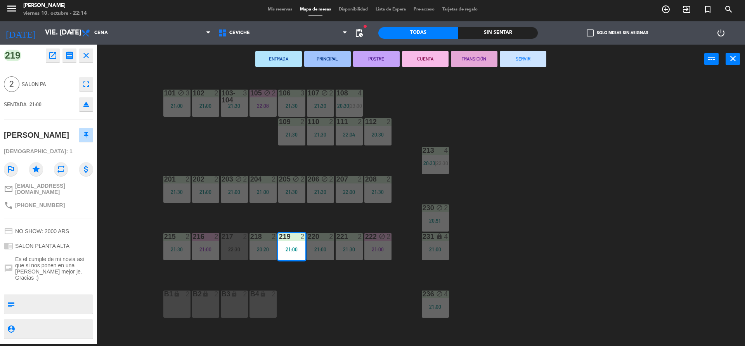
click at [422, 61] on button "CUENTA" at bounding box center [425, 59] width 47 height 16
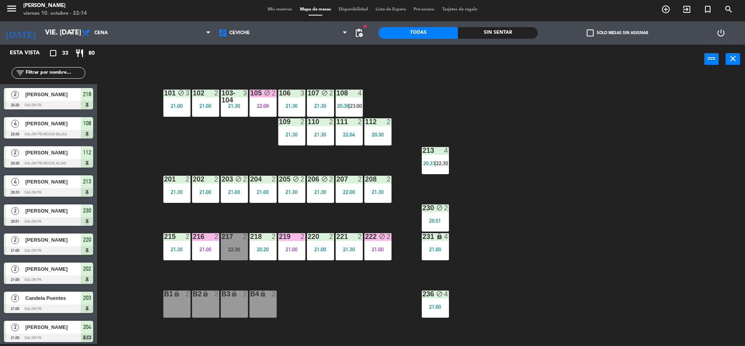
scroll to position [2, 0]
click at [477, 249] on div "101 block 3 21:00 102 2 21:00 103-104 3 21:30 105 block 2 22:08 106 3 21:30 107…" at bounding box center [424, 211] width 641 height 271
click at [444, 292] on div "4" at bounding box center [448, 294] width 13 height 7
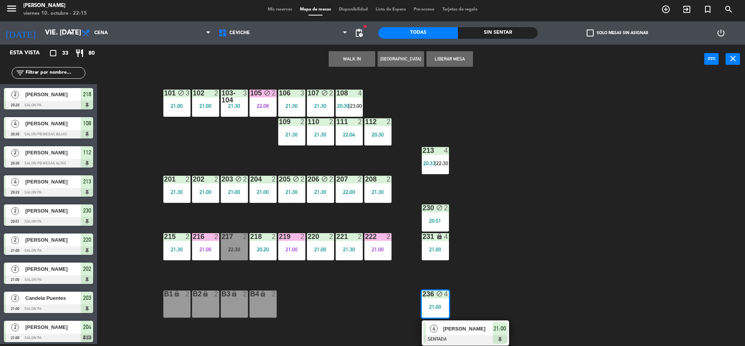
click at [468, 255] on div "101 block 3 21:00 102 2 21:00 103-104 3 21:30 105 block 2 22:08 106 3 21:30 107…" at bounding box center [424, 211] width 641 height 271
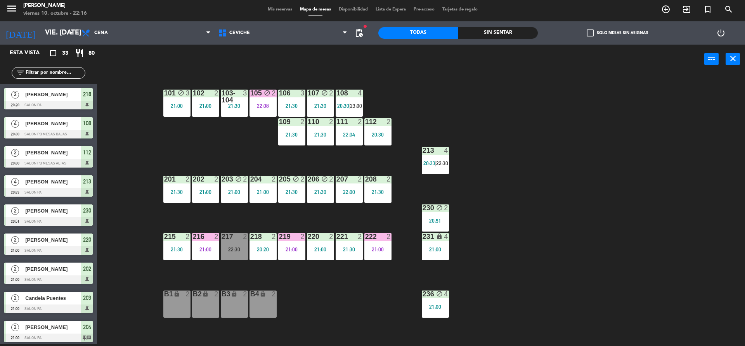
click at [249, 299] on div "101 block 3 21:00 102 2 21:00 103-104 3 21:30 105 block 2 22:08 106 3 21:30 107…" at bounding box center [424, 211] width 641 height 271
click at [251, 296] on div "b4" at bounding box center [250, 294] width 0 height 7
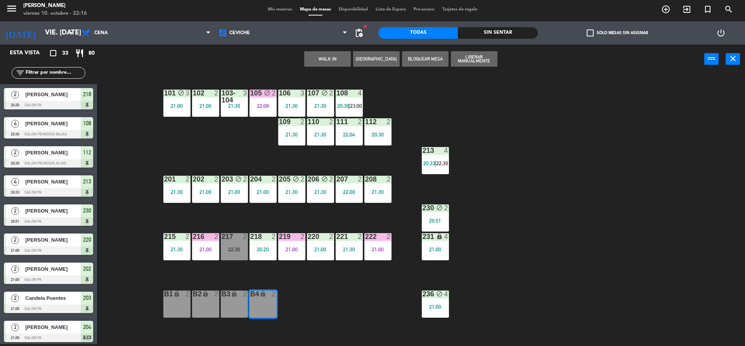
click at [373, 52] on button "[GEOGRAPHIC_DATA]" at bounding box center [376, 59] width 47 height 16
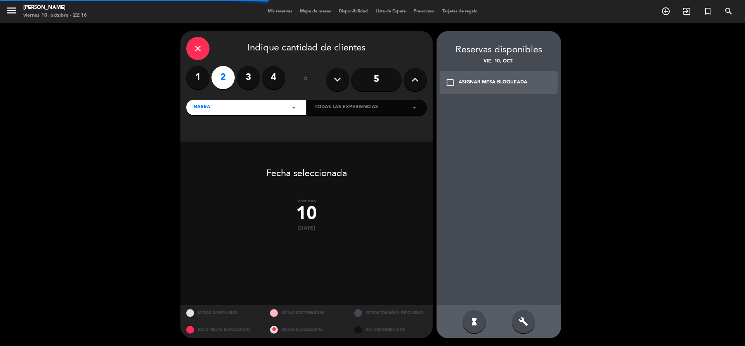
click at [259, 75] on label "3" at bounding box center [248, 77] width 23 height 23
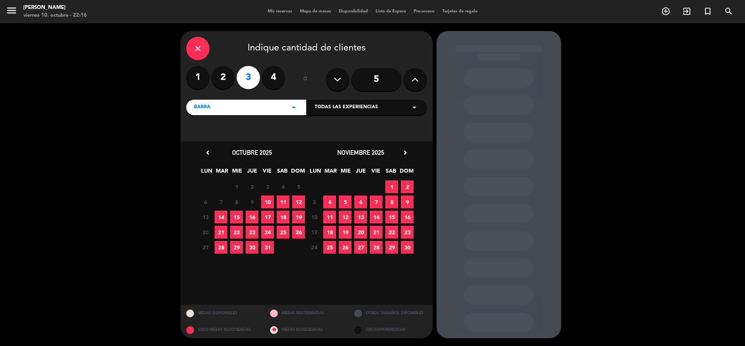
click at [269, 197] on span "10" at bounding box center [267, 202] width 13 height 13
click at [521, 321] on div at bounding box center [499, 322] width 70 height 19
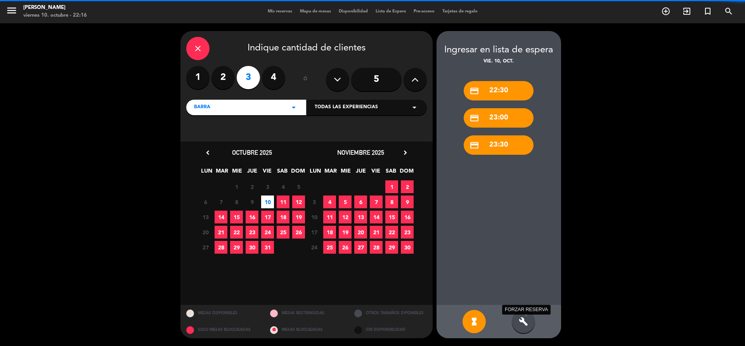
click at [521, 321] on icon "build" at bounding box center [523, 321] width 9 height 9
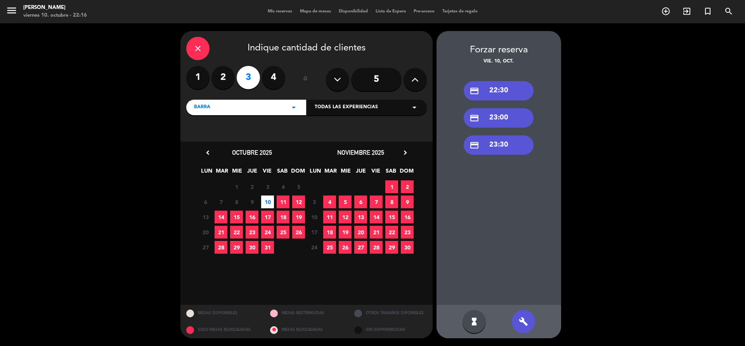
click at [494, 92] on div "credit_card 22:30" at bounding box center [499, 90] width 70 height 19
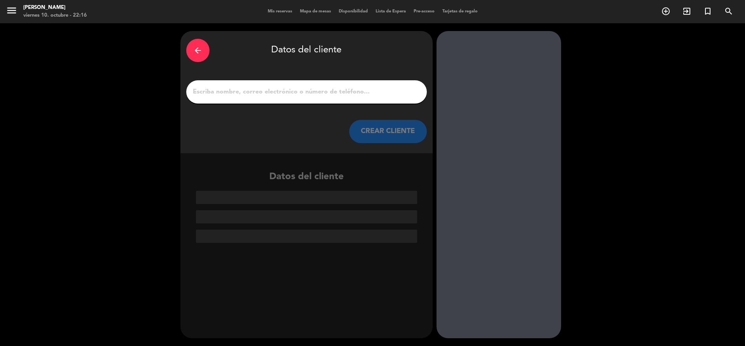
click at [300, 93] on input "1" at bounding box center [306, 92] width 229 height 11
paste input "[PERSON_NAME]"
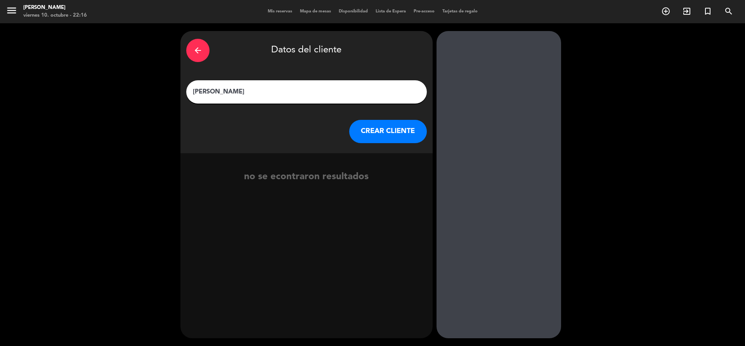
type input "[PERSON_NAME]"
click at [388, 136] on button "CREAR CLIENTE" at bounding box center [388, 131] width 78 height 23
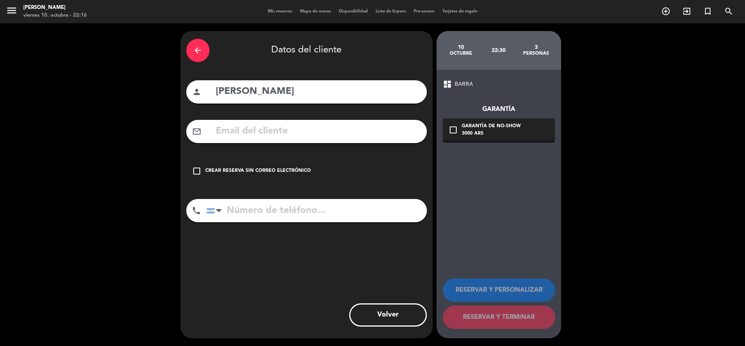
click at [259, 175] on div "check_box_outline_blank Crear reserva sin correo electrónico" at bounding box center [306, 171] width 241 height 23
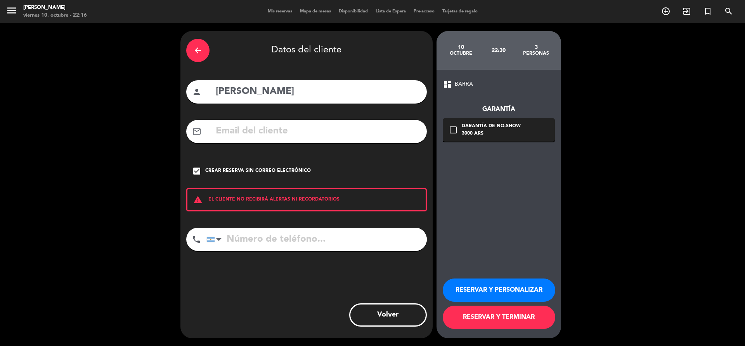
click at [331, 241] on input "tel" at bounding box center [317, 239] width 220 height 23
paste input "[PHONE_NUMBER]"
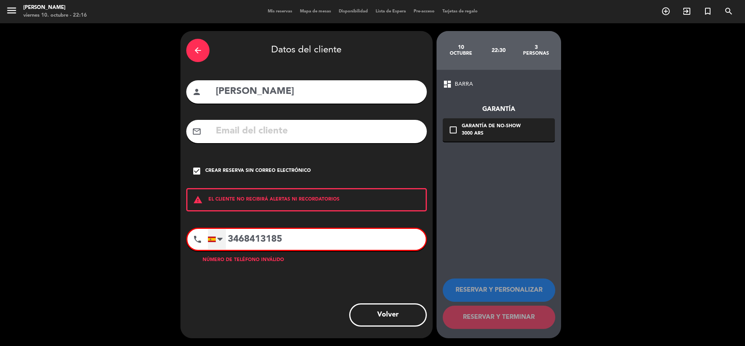
type input "3468413185"
click at [211, 243] on div at bounding box center [217, 239] width 18 height 20
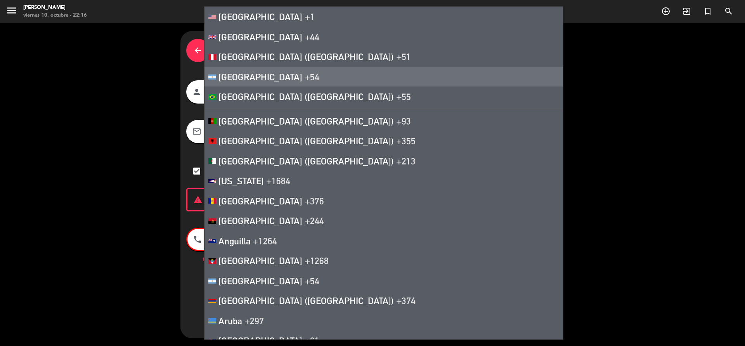
click at [298, 81] on li "[GEOGRAPHIC_DATA] +54" at bounding box center [384, 77] width 359 height 20
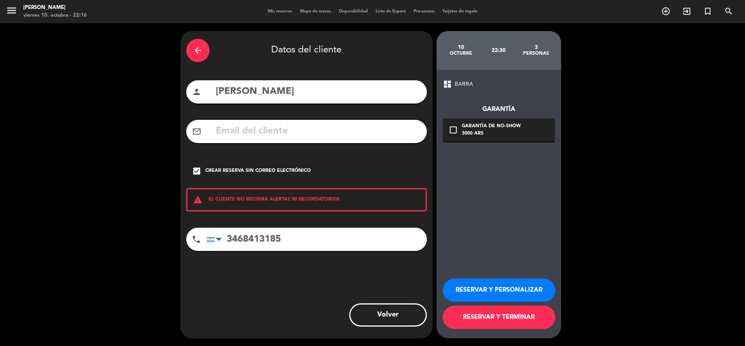
click at [486, 317] on button "RESERVAR Y TERMINAR" at bounding box center [499, 317] width 113 height 23
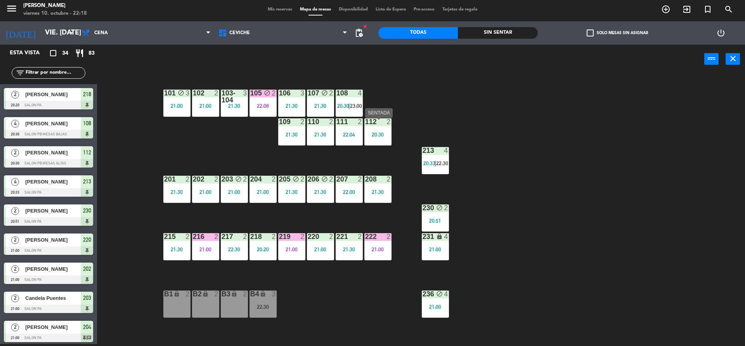
click at [374, 142] on div "112 2 20:30" at bounding box center [378, 131] width 27 height 27
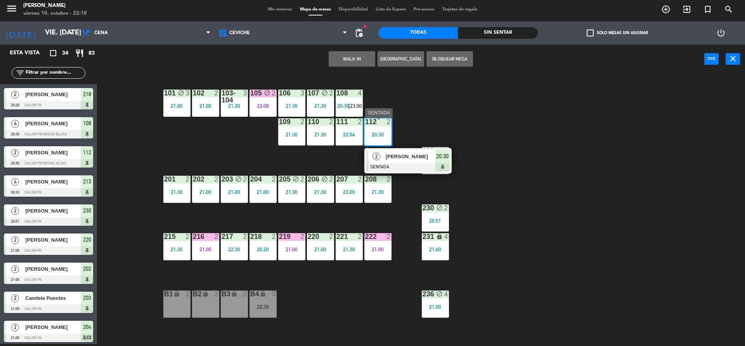
click at [399, 163] on div "[PERSON_NAME]" at bounding box center [410, 156] width 50 height 13
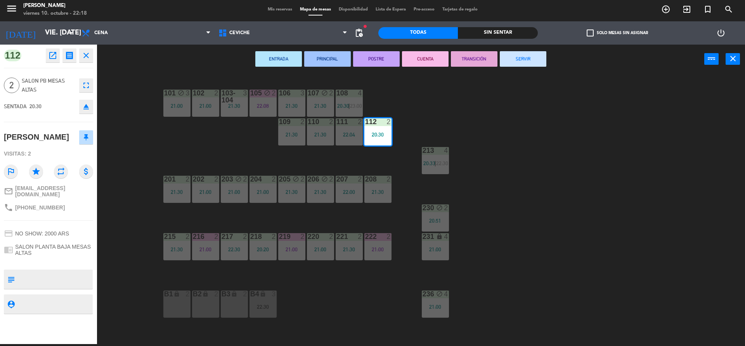
click at [410, 67] on button "CUENTA" at bounding box center [425, 59] width 47 height 16
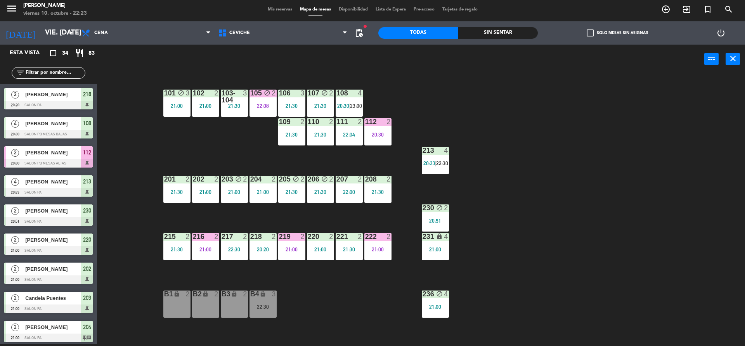
click at [441, 292] on icon "block" at bounding box center [439, 294] width 7 height 7
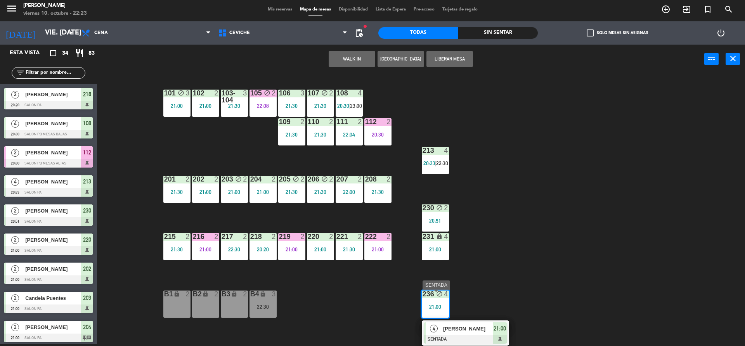
click at [453, 327] on span "[PERSON_NAME]" at bounding box center [468, 329] width 50 height 8
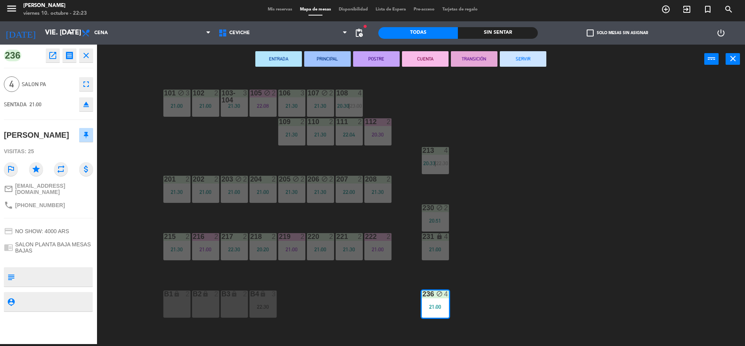
click at [426, 54] on button "CUENTA" at bounding box center [425, 59] width 47 height 16
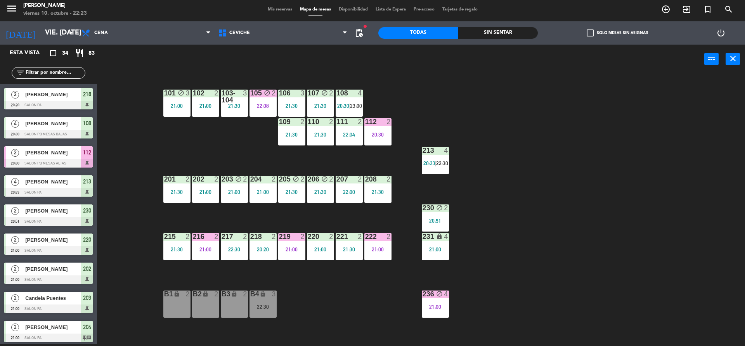
scroll to position [2, 0]
click at [505, 101] on div "101 block 3 21:00 102 2 21:00 103-104 3 21:30 105 block 2 22:08 106 3 21:30 107…" at bounding box center [424, 211] width 641 height 271
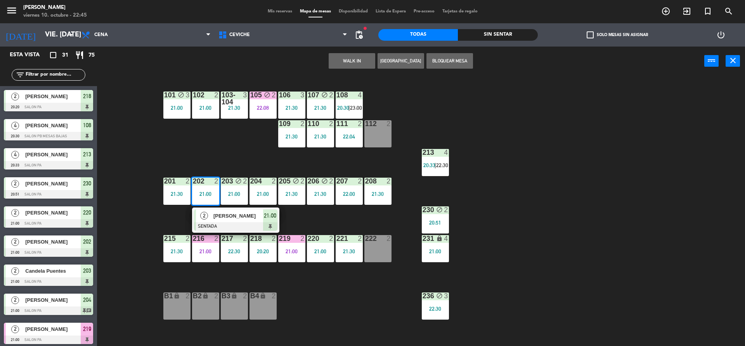
click at [224, 207] on div "101 block 3 21:00 102 2 21:00 103-104 3 21:30 105 block 2 22:08 106 3 21:30 107…" at bounding box center [424, 213] width 641 height 271
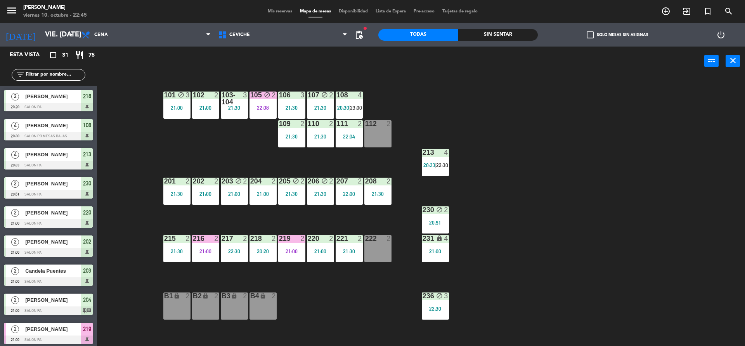
click at [212, 200] on div "202 2 21:00" at bounding box center [205, 191] width 27 height 27
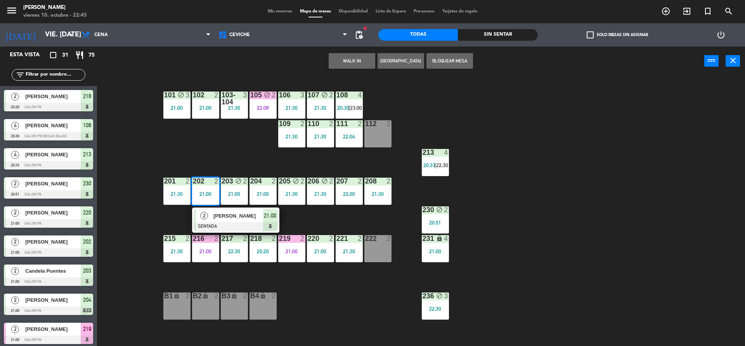
click at [226, 219] on span "[PERSON_NAME]" at bounding box center [239, 216] width 50 height 8
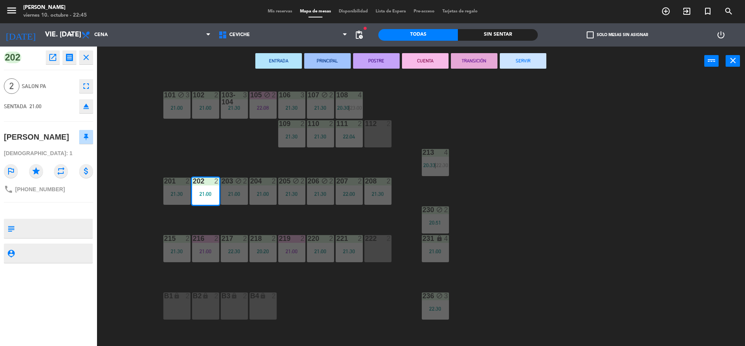
click at [427, 66] on button "CUENTA" at bounding box center [425, 61] width 47 height 16
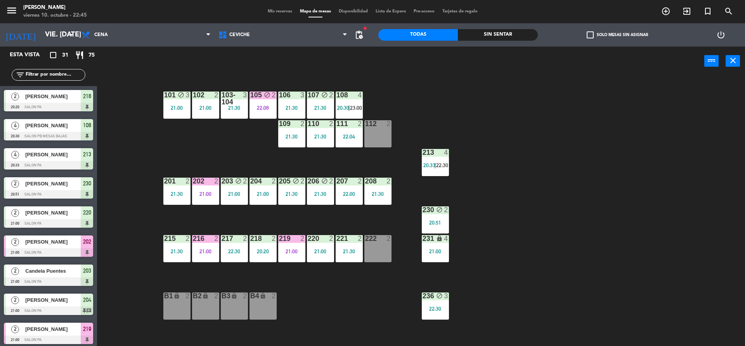
click at [188, 242] on div "216" at bounding box center [192, 238] width 13 height 7
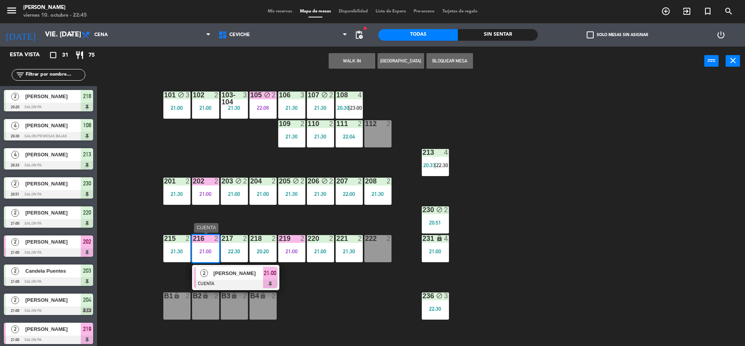
click at [192, 269] on div "2 Valentina Tarquini CUENTA 21:00" at bounding box center [235, 277] width 87 height 25
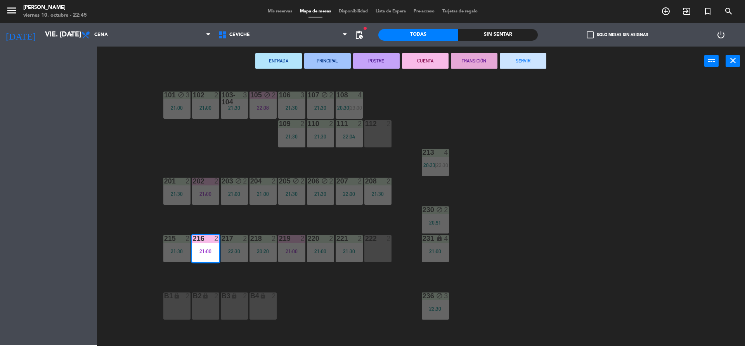
click at [161, 272] on div "101 block 3 21:00 102 2 21:00 103-104 3 21:30 105 block 2 22:08 106 3 21:30 107…" at bounding box center [424, 213] width 641 height 271
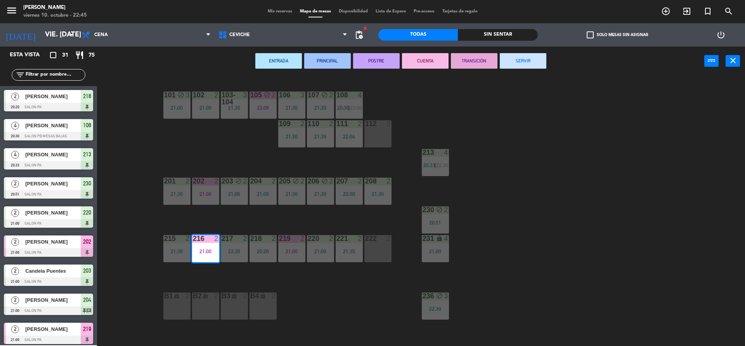
scroll to position [2, 0]
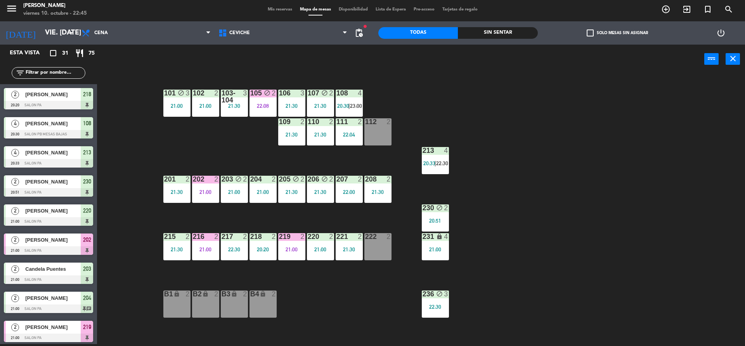
drag, startPoint x: 171, startPoint y: 253, endPoint x: 173, endPoint y: 261, distance: 7.5
click at [172, 253] on div "215 2 21:30" at bounding box center [176, 246] width 27 height 27
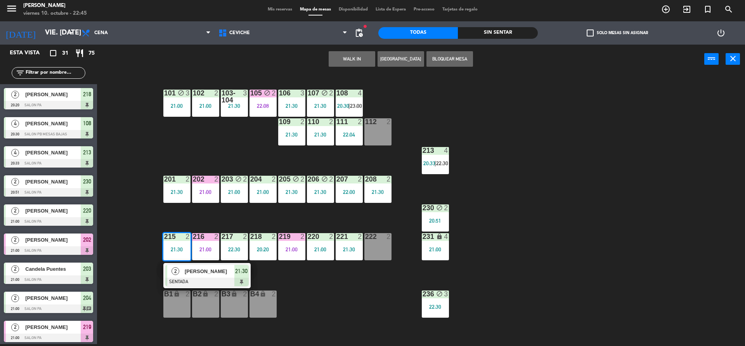
click at [174, 274] on span "2" at bounding box center [176, 271] width 8 height 8
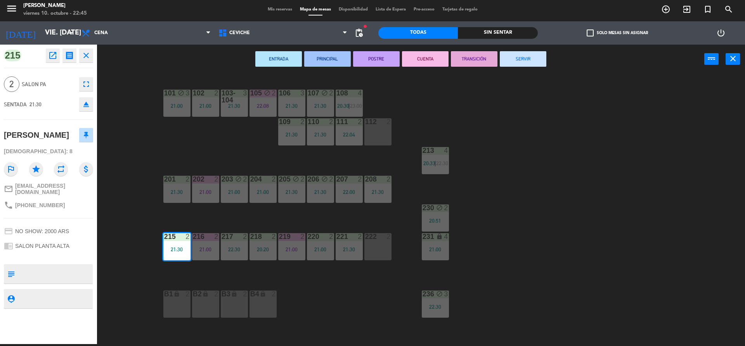
click at [414, 59] on button "CUENTA" at bounding box center [425, 59] width 47 height 16
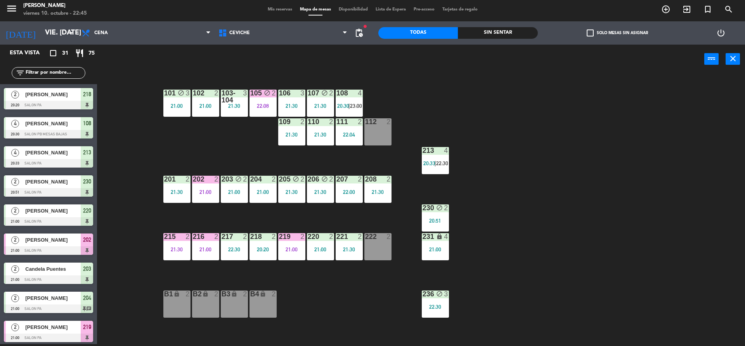
click at [269, 193] on div "21:00" at bounding box center [263, 191] width 27 height 5
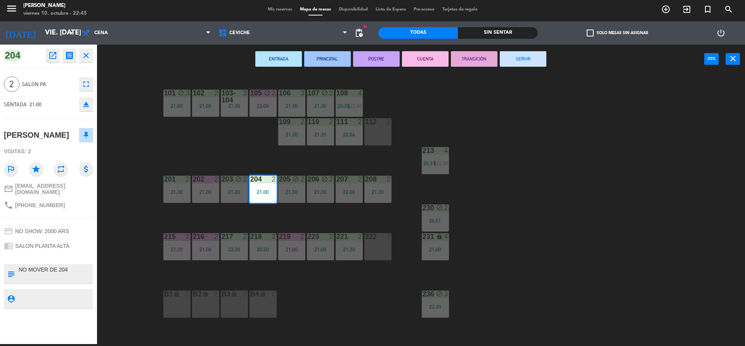
click at [425, 60] on button "CUENTA" at bounding box center [425, 59] width 47 height 16
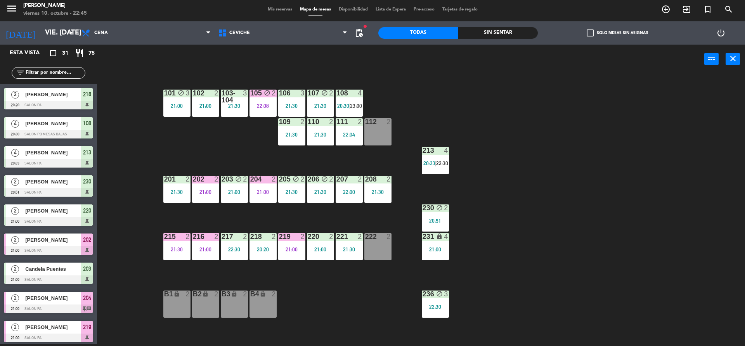
click at [433, 208] on div "block" at bounding box center [435, 208] width 13 height 7
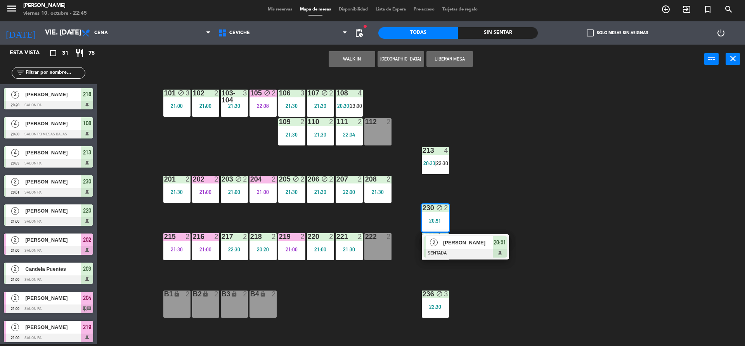
click at [460, 239] on span "[PERSON_NAME]" at bounding box center [468, 243] width 50 height 8
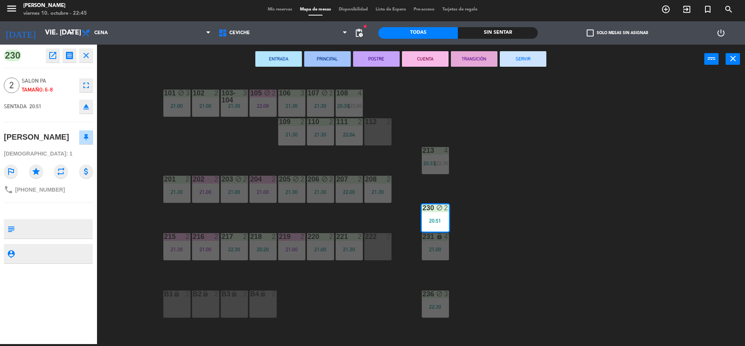
click at [426, 64] on button "CUENTA" at bounding box center [425, 59] width 47 height 16
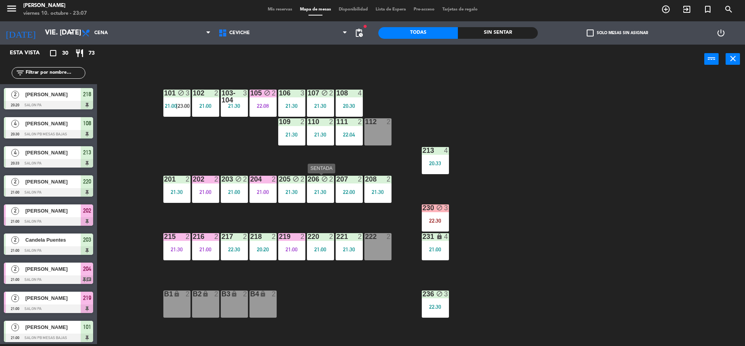
click at [311, 197] on div "206 block 2 21:30" at bounding box center [320, 189] width 27 height 27
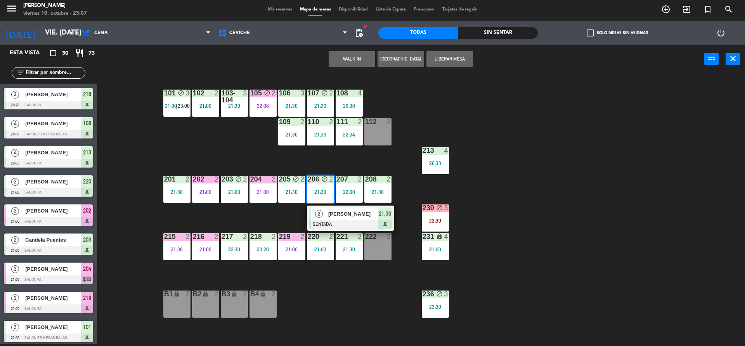
click at [331, 227] on div at bounding box center [350, 224] width 83 height 9
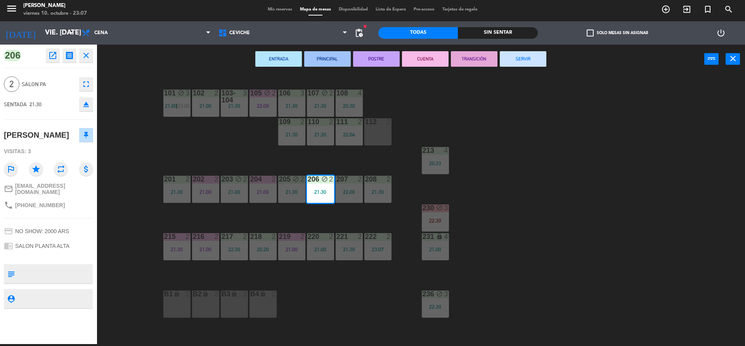
click at [407, 61] on button "CUENTA" at bounding box center [425, 59] width 47 height 16
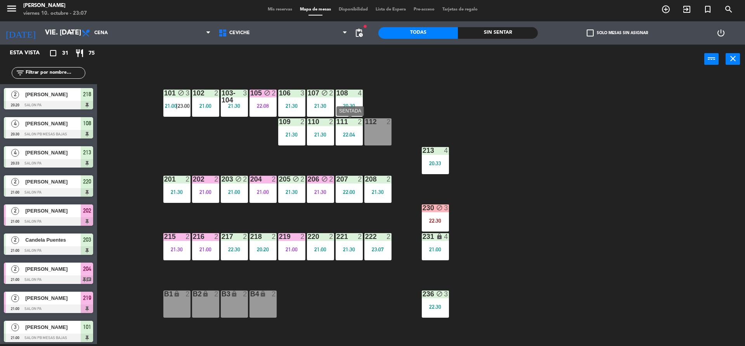
click at [346, 138] on div "111 2 22:04" at bounding box center [349, 131] width 27 height 27
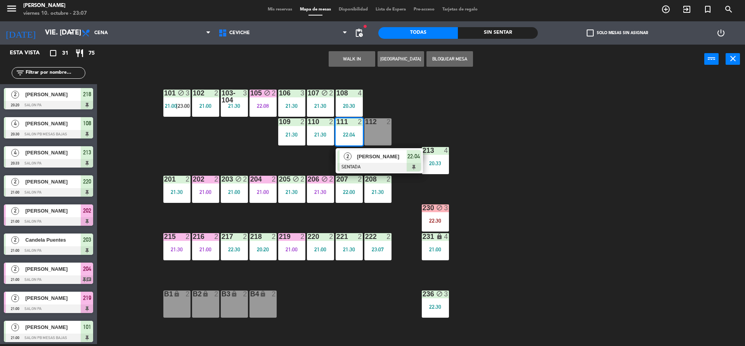
click at [349, 156] on span "2" at bounding box center [348, 157] width 8 height 8
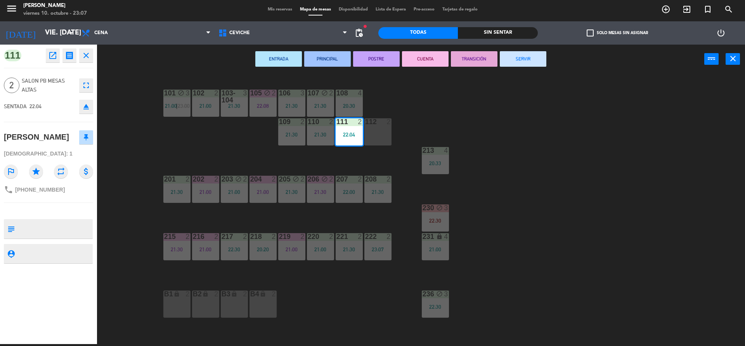
click at [408, 59] on button "CUENTA" at bounding box center [425, 59] width 47 height 16
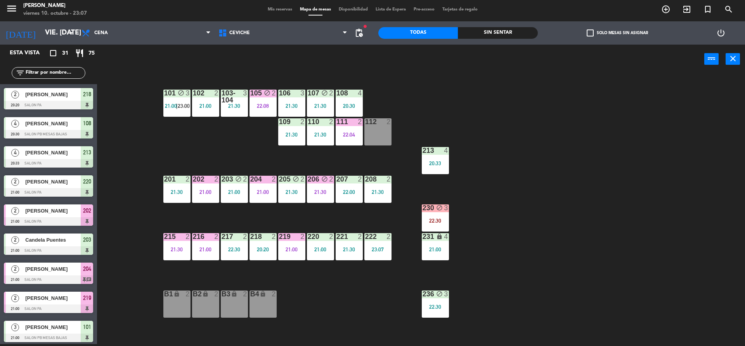
scroll to position [115, 0]
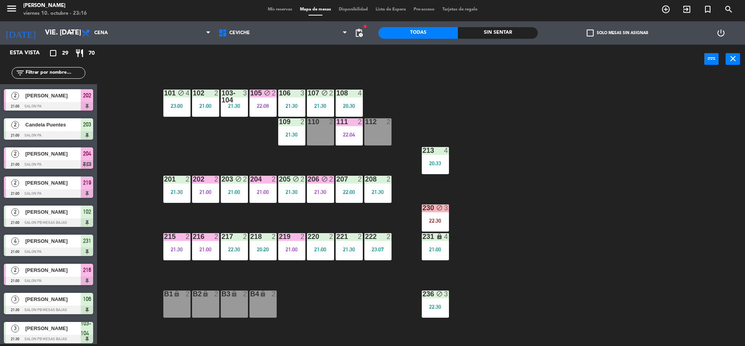
click at [167, 345] on div "101 block 4 23:00 102 2 21:00 103-104 3 21:30 105 block 2 22:08 106 3 21:30 107…" at bounding box center [424, 211] width 641 height 271
